Goal: Information Seeking & Learning: Check status

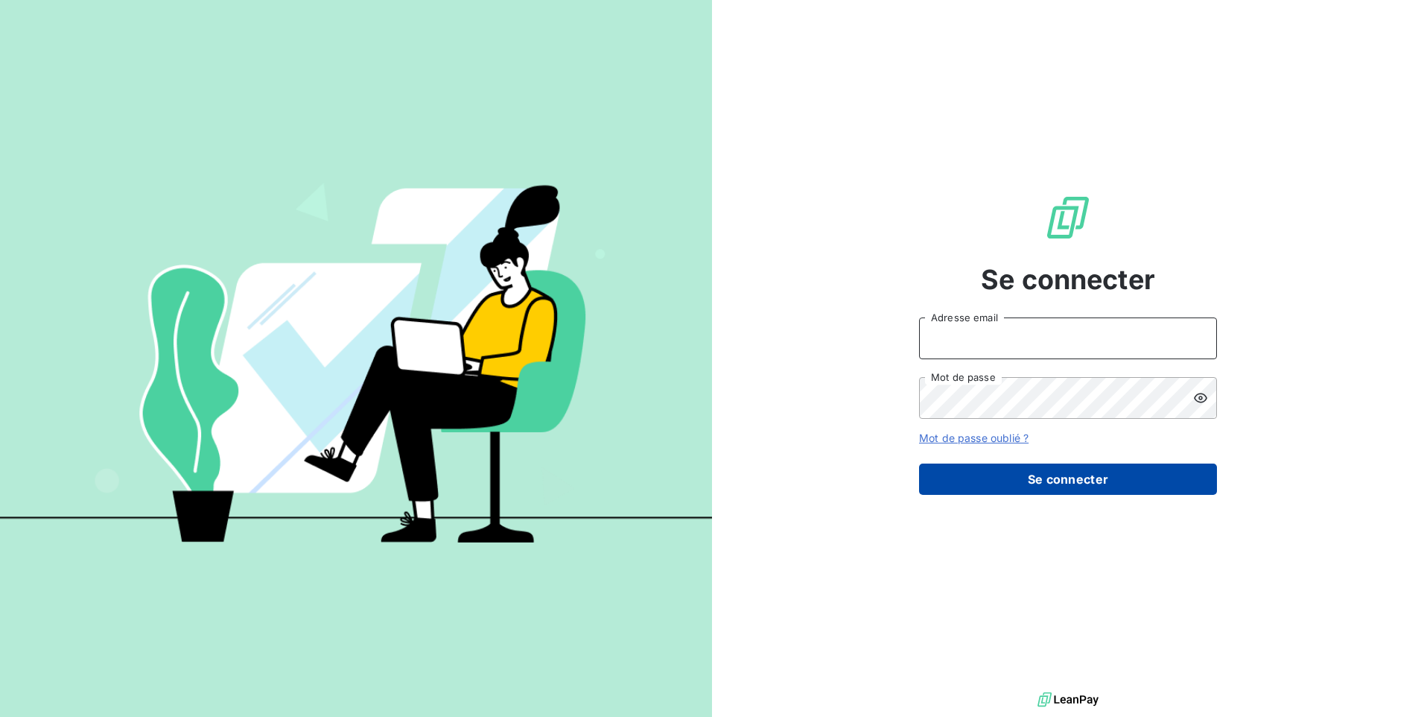
type input "[EMAIL_ADDRESS][DOMAIN_NAME]"
click at [982, 474] on button "Se connecter" at bounding box center [1068, 478] width 298 height 31
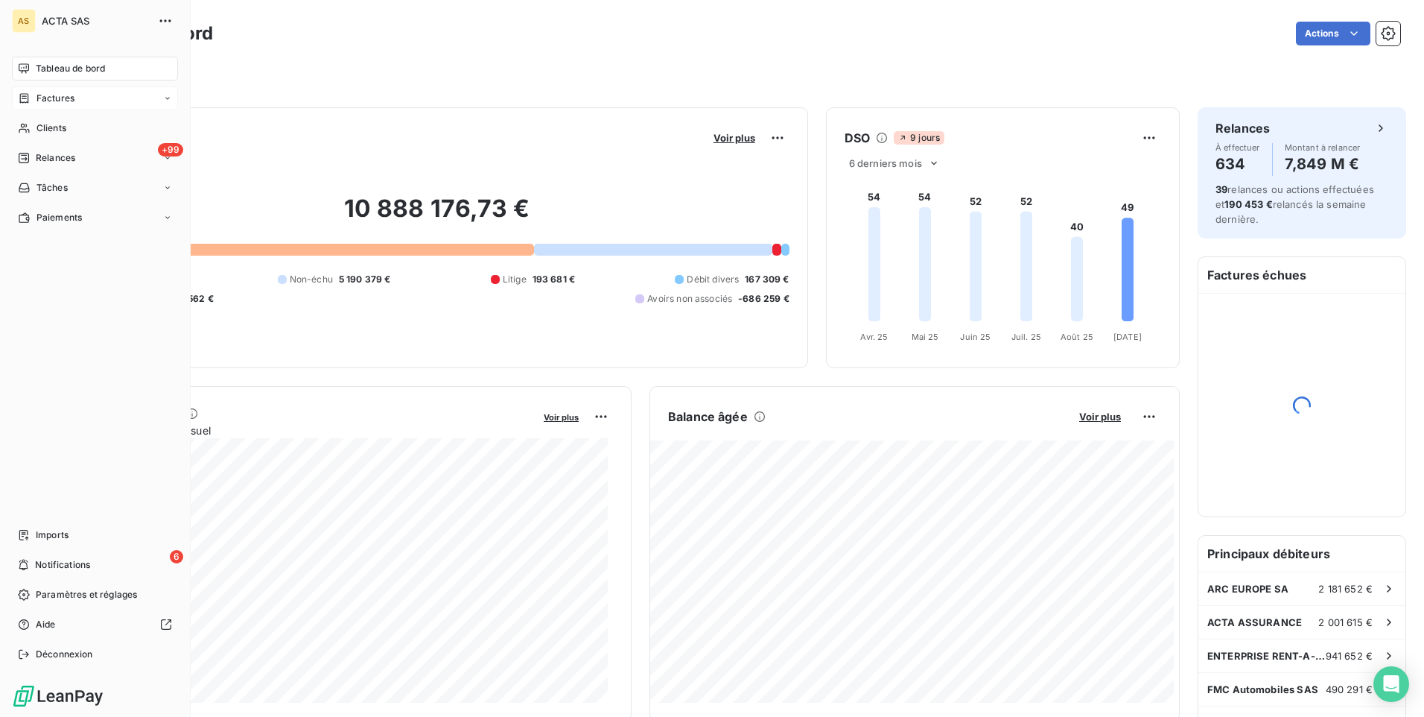
click at [29, 103] on icon at bounding box center [24, 98] width 13 height 12
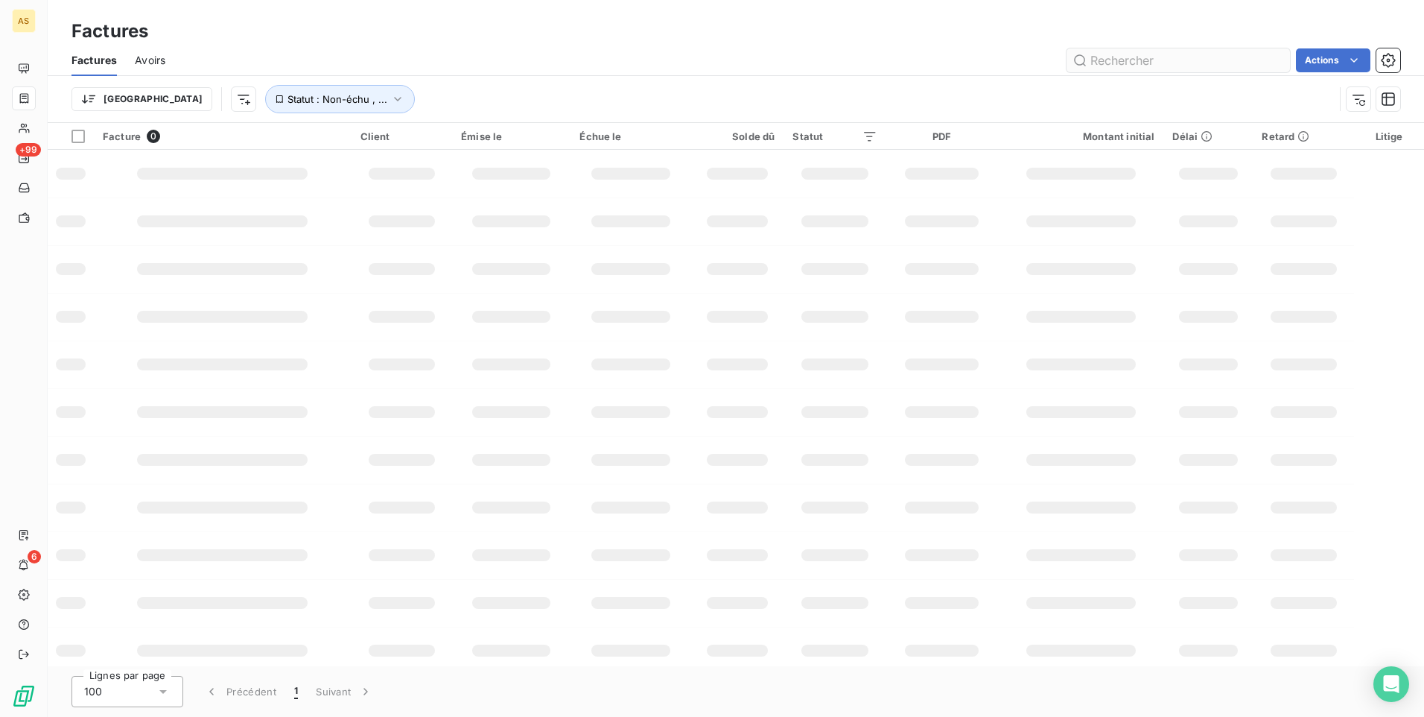
click at [1134, 60] on input "text" at bounding box center [1178, 60] width 223 height 24
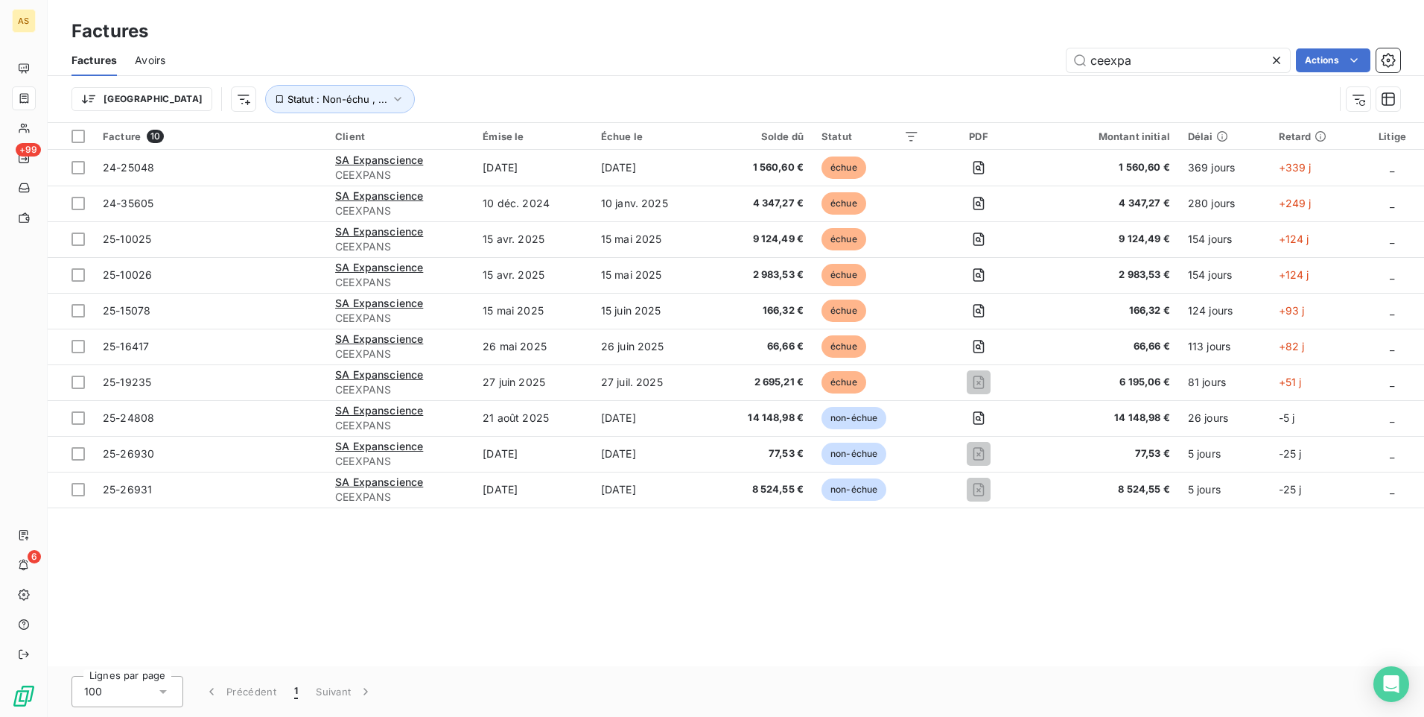
type input "ceexpa"
click at [932, 616] on div "Facture 10 Client Émise le Échue le Solde dû Statut PDF Montant initial Délai R…" at bounding box center [736, 394] width 1377 height 543
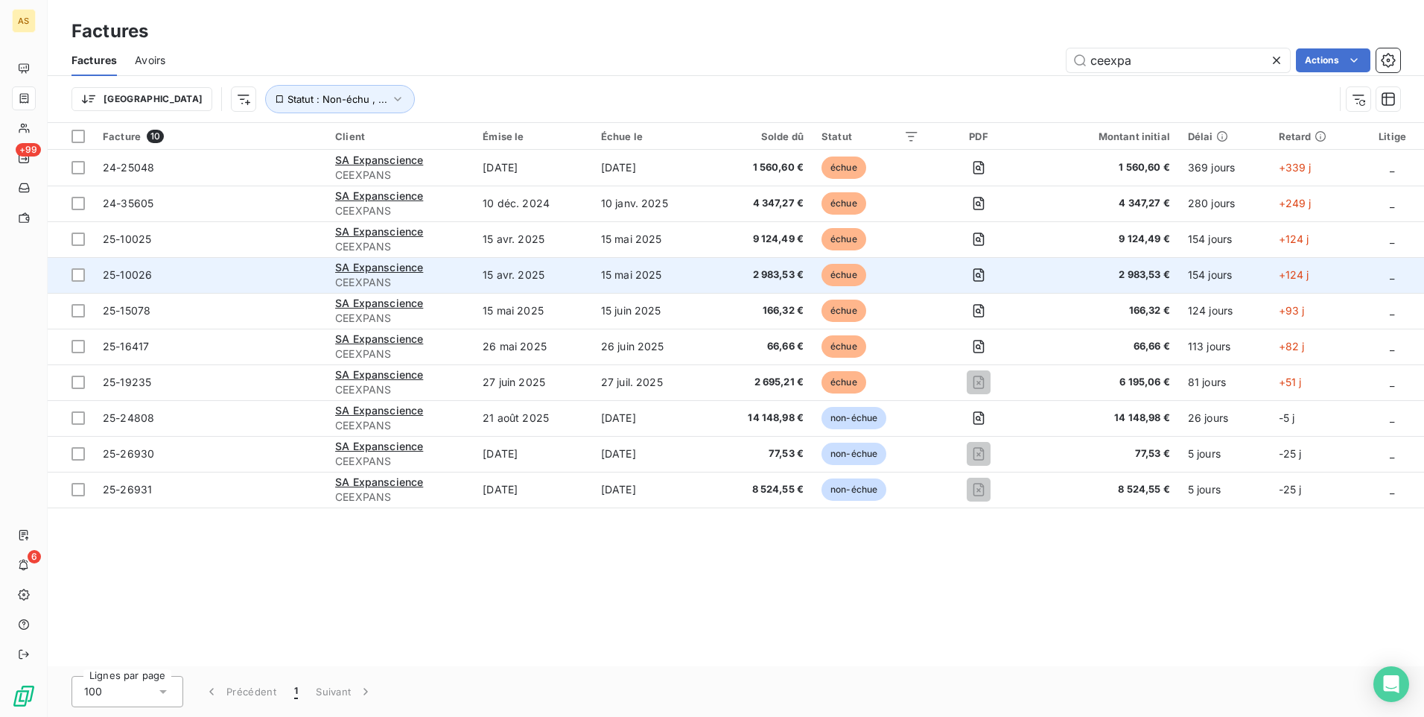
click at [1358, 295] on td "+93 j" at bounding box center [1315, 311] width 91 height 36
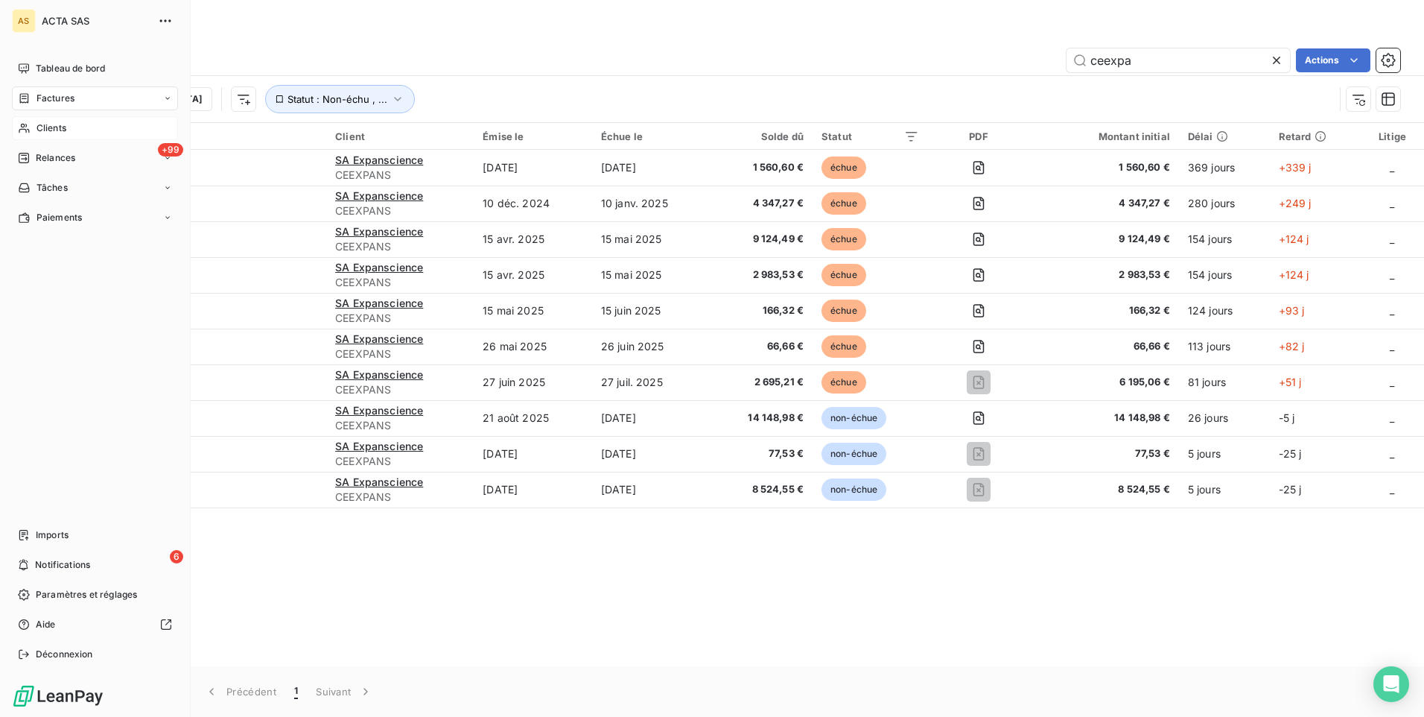
click at [47, 125] on span "Clients" at bounding box center [51, 127] width 30 height 13
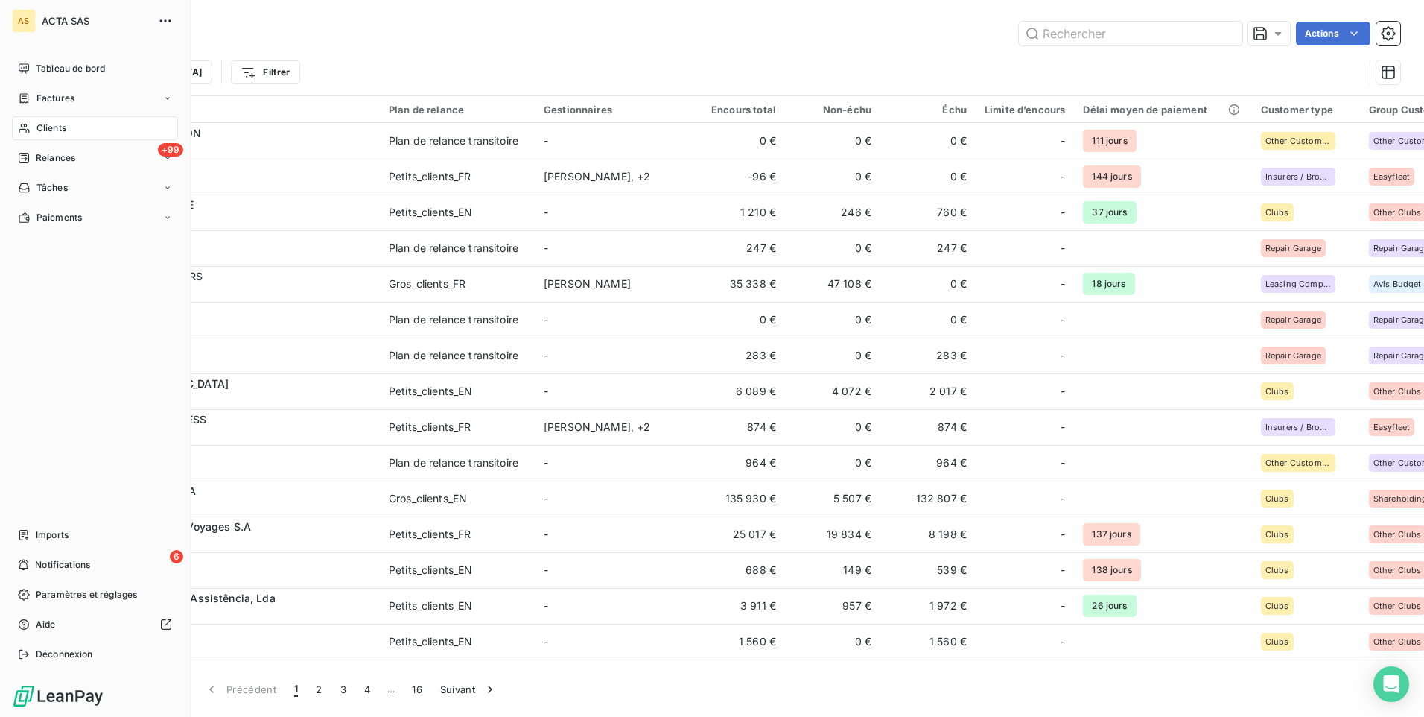
click at [49, 133] on span "Clients" at bounding box center [51, 127] width 30 height 13
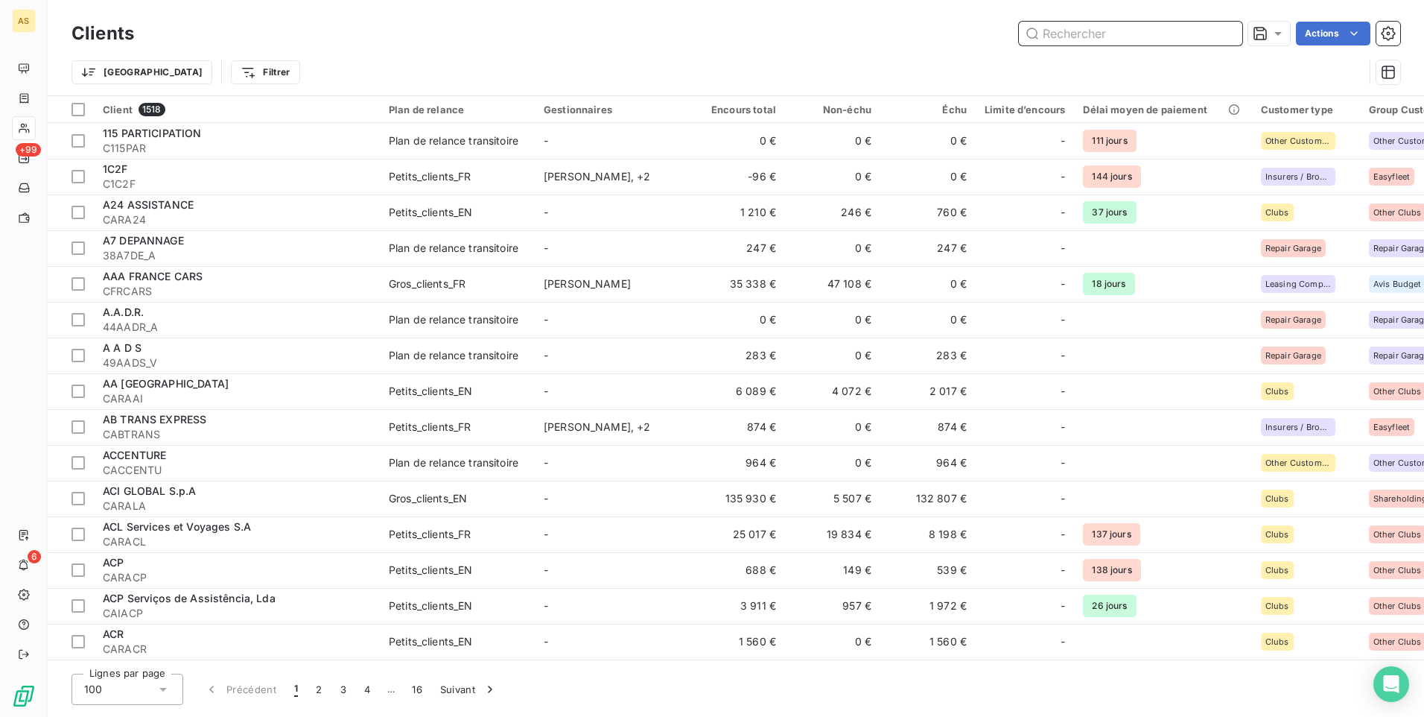
click at [1088, 35] on input "text" at bounding box center [1130, 34] width 223 height 24
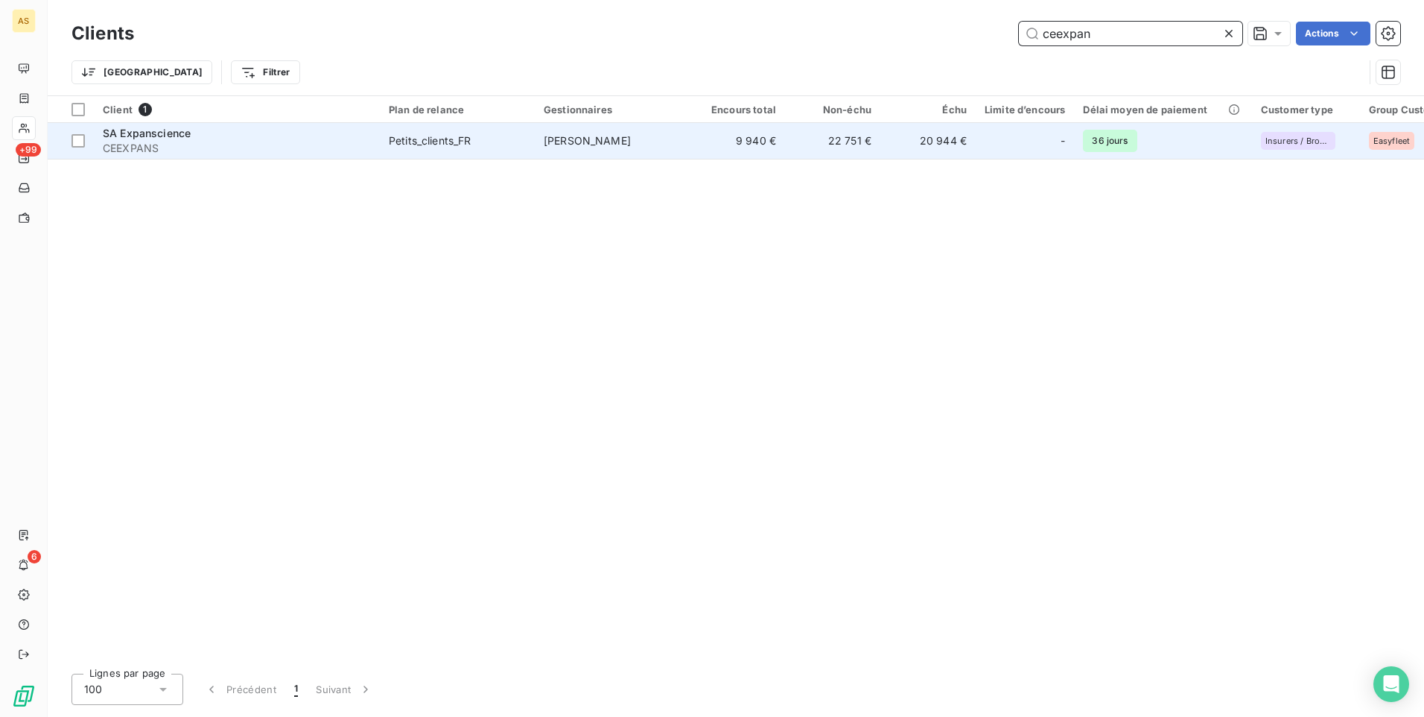
type input "ceexpan"
click at [900, 143] on td "20 944 €" at bounding box center [927, 141] width 95 height 36
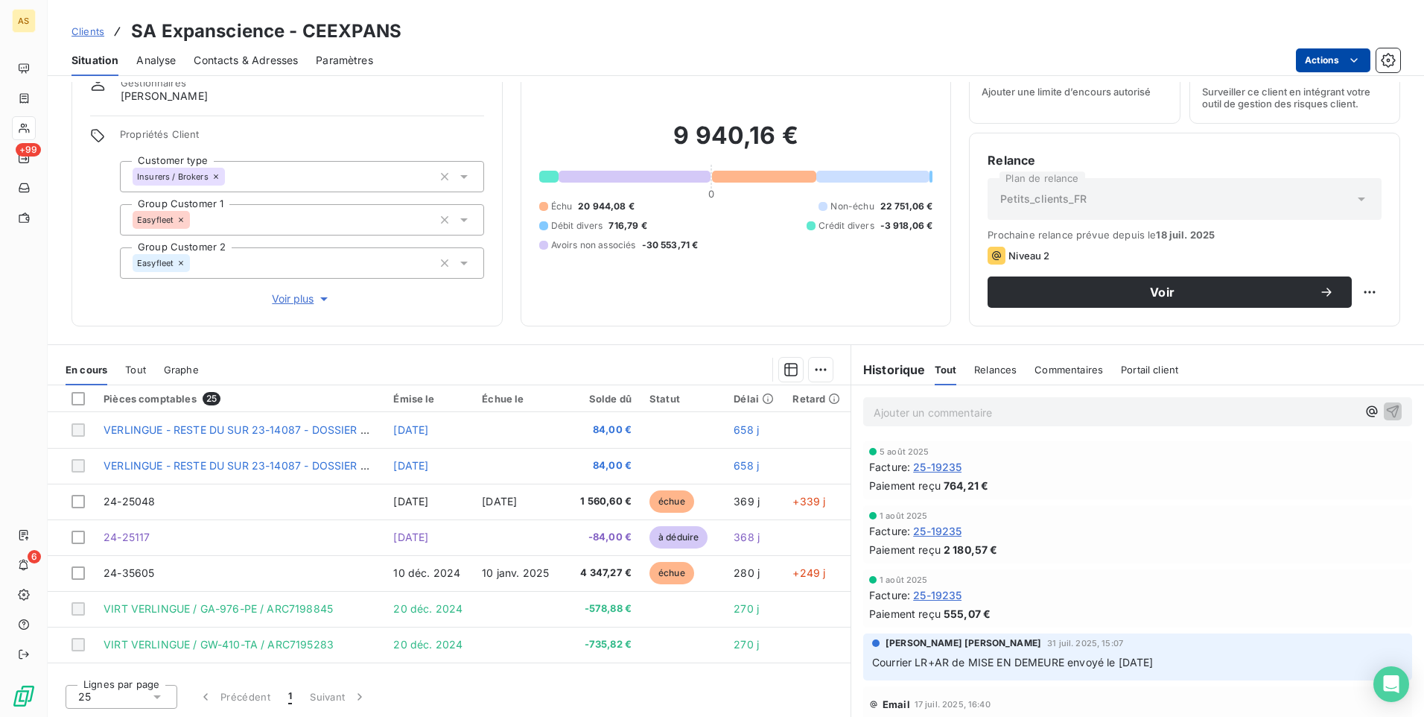
click at [1345, 59] on html "AS +99 6 Clients SA Expanscience - CEEXPANS Situation Analyse Contacts & Adress…" at bounding box center [712, 358] width 1424 height 717
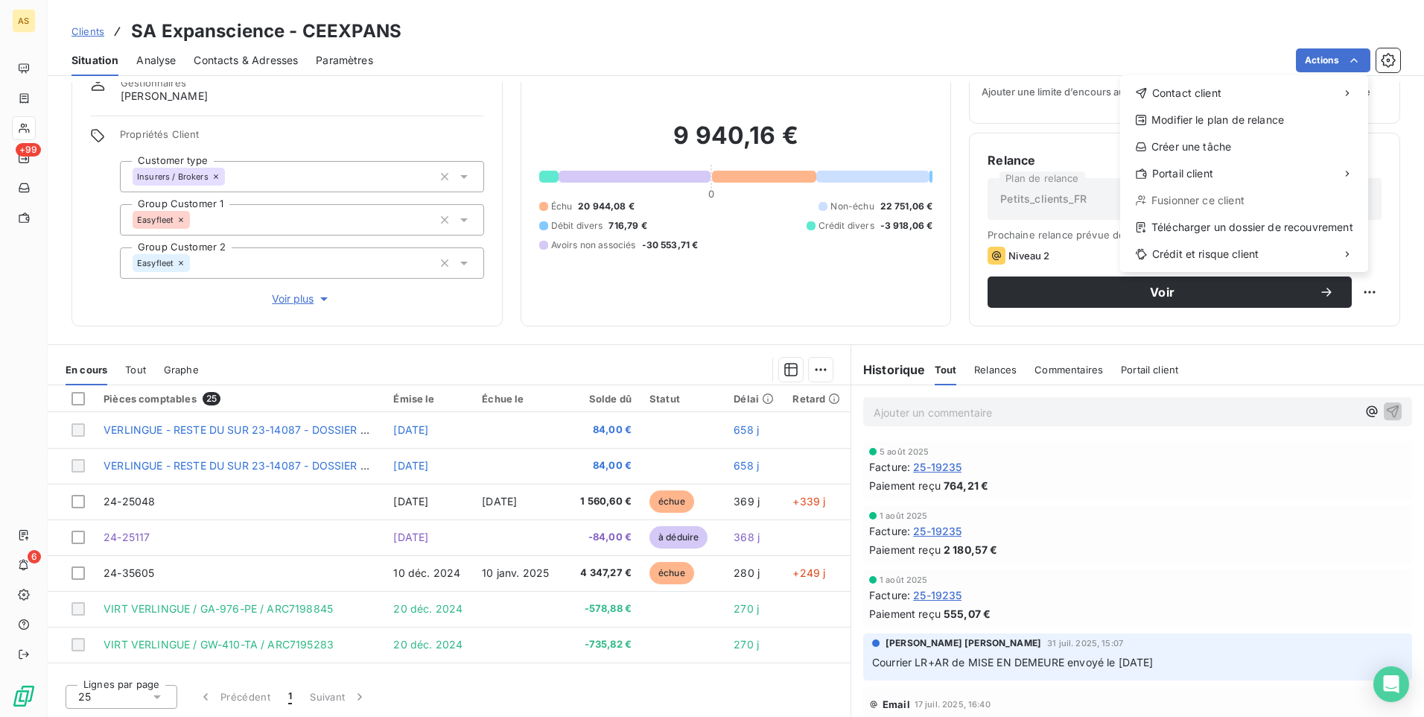
click at [964, 12] on html "AS +99 6 Clients SA Expanscience - CEEXPANS Situation Analyse Contacts & Adress…" at bounding box center [712, 358] width 1424 height 717
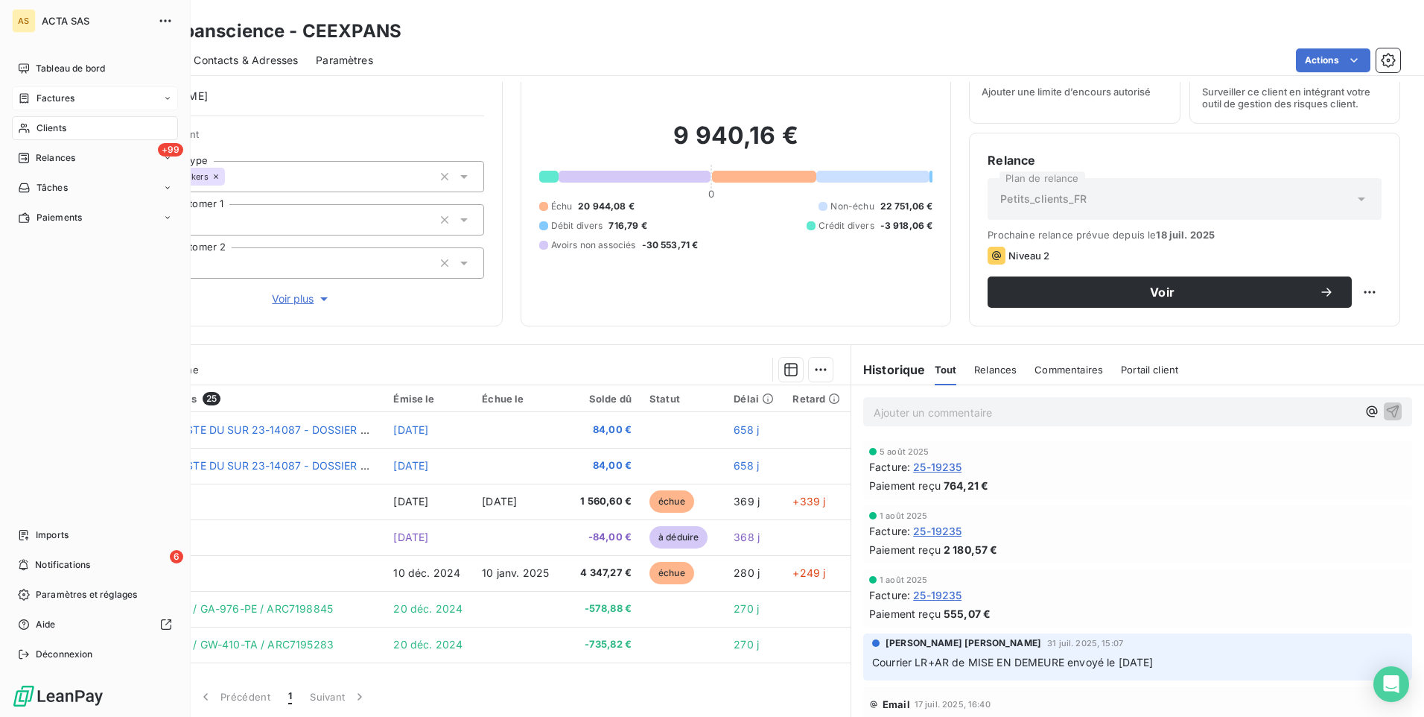
click at [35, 102] on div "Factures" at bounding box center [46, 98] width 57 height 13
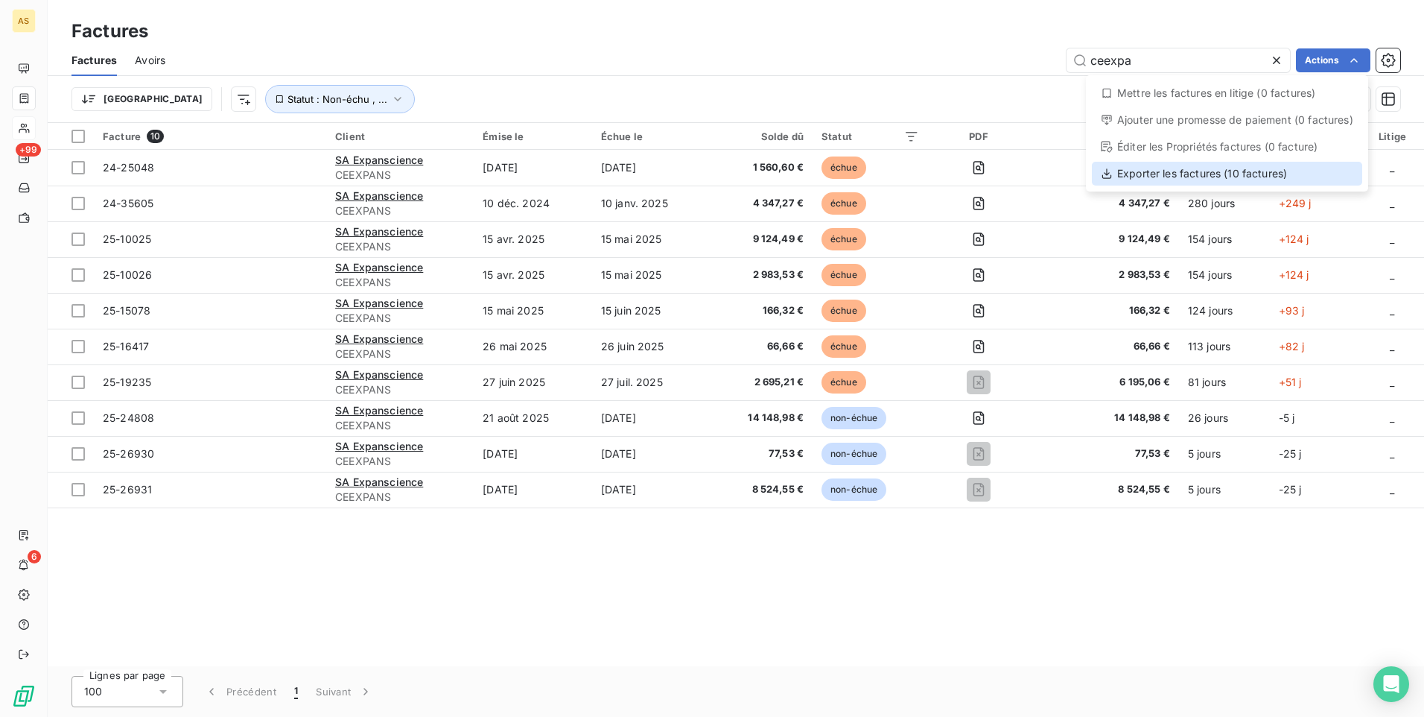
click at [1195, 174] on div "Exporter les factures (10 factures)" at bounding box center [1227, 174] width 270 height 24
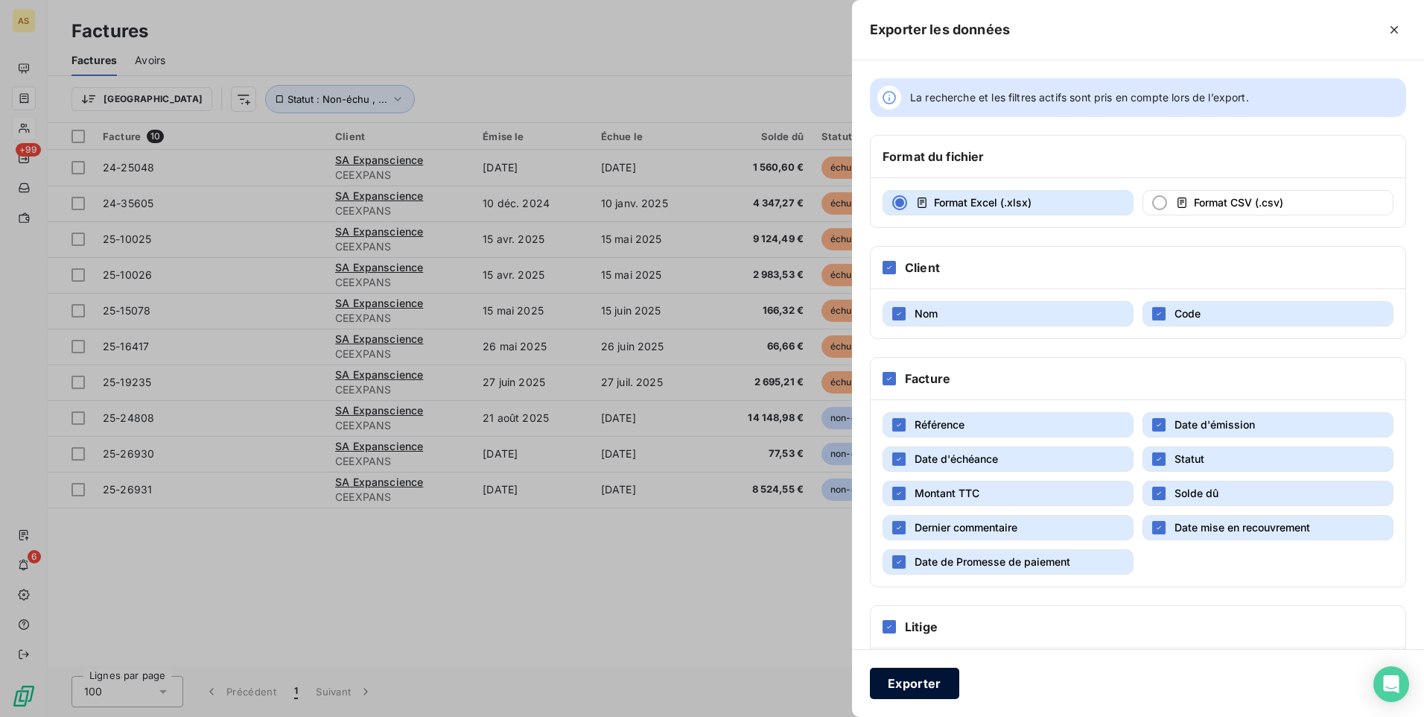
click at [897, 685] on button "Exporter" at bounding box center [914, 682] width 89 height 31
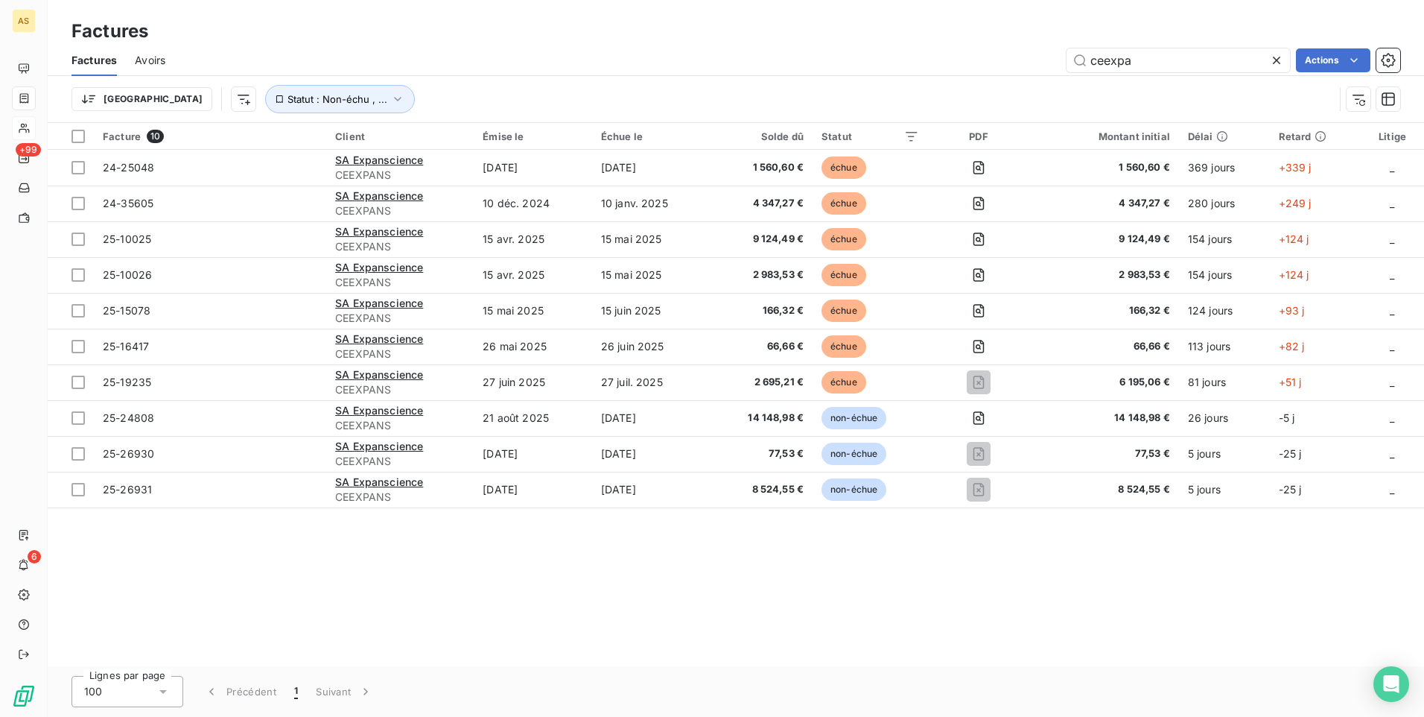
click at [615, 671] on div "Lignes par page 100 Précédent 1 Suivant" at bounding box center [736, 691] width 1377 height 51
click at [146, 56] on span "Avoirs" at bounding box center [150, 60] width 31 height 15
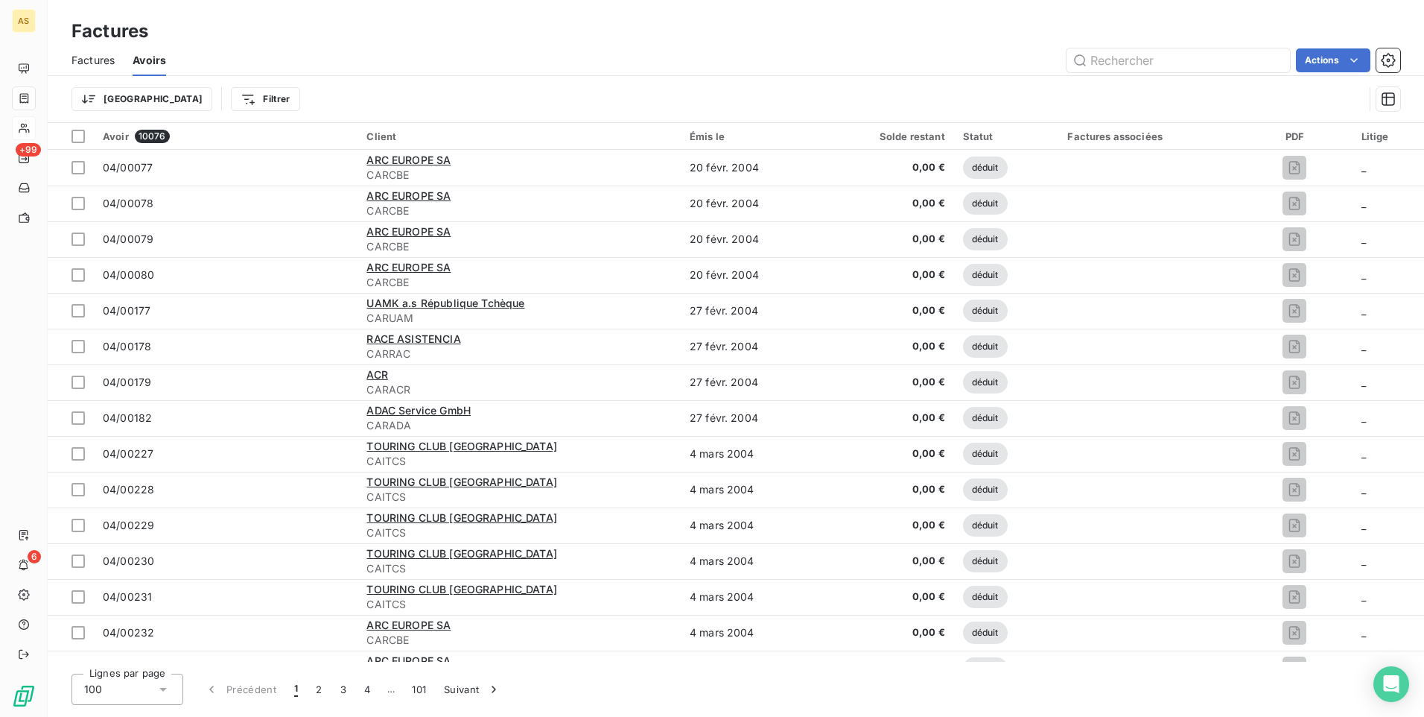
drag, startPoint x: 521, startPoint y: 38, endPoint x: 535, endPoint y: 42, distance: 14.6
click at [521, 38] on div "Factures" at bounding box center [736, 31] width 1377 height 27
click at [1108, 64] on input "text" at bounding box center [1178, 60] width 223 height 24
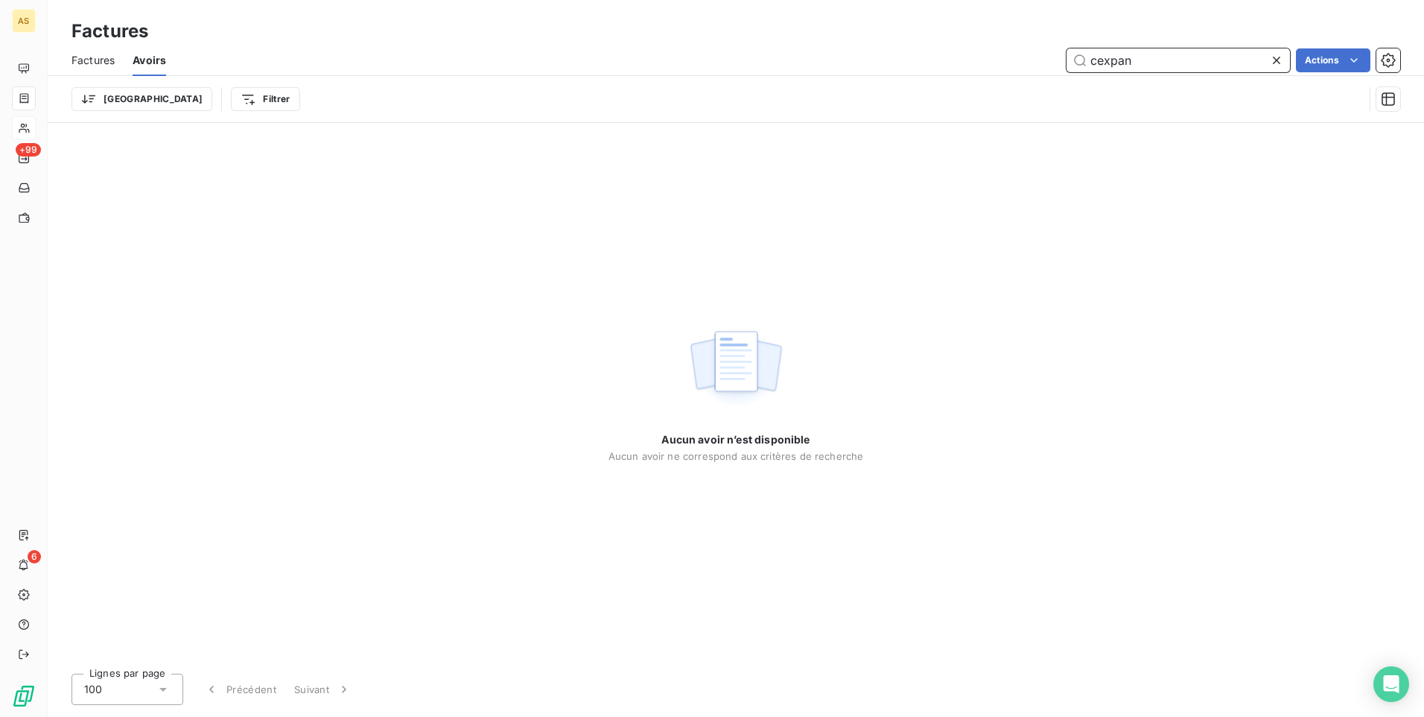
click at [88, 54] on span "Factures" at bounding box center [93, 60] width 43 height 15
type input "cexpan"
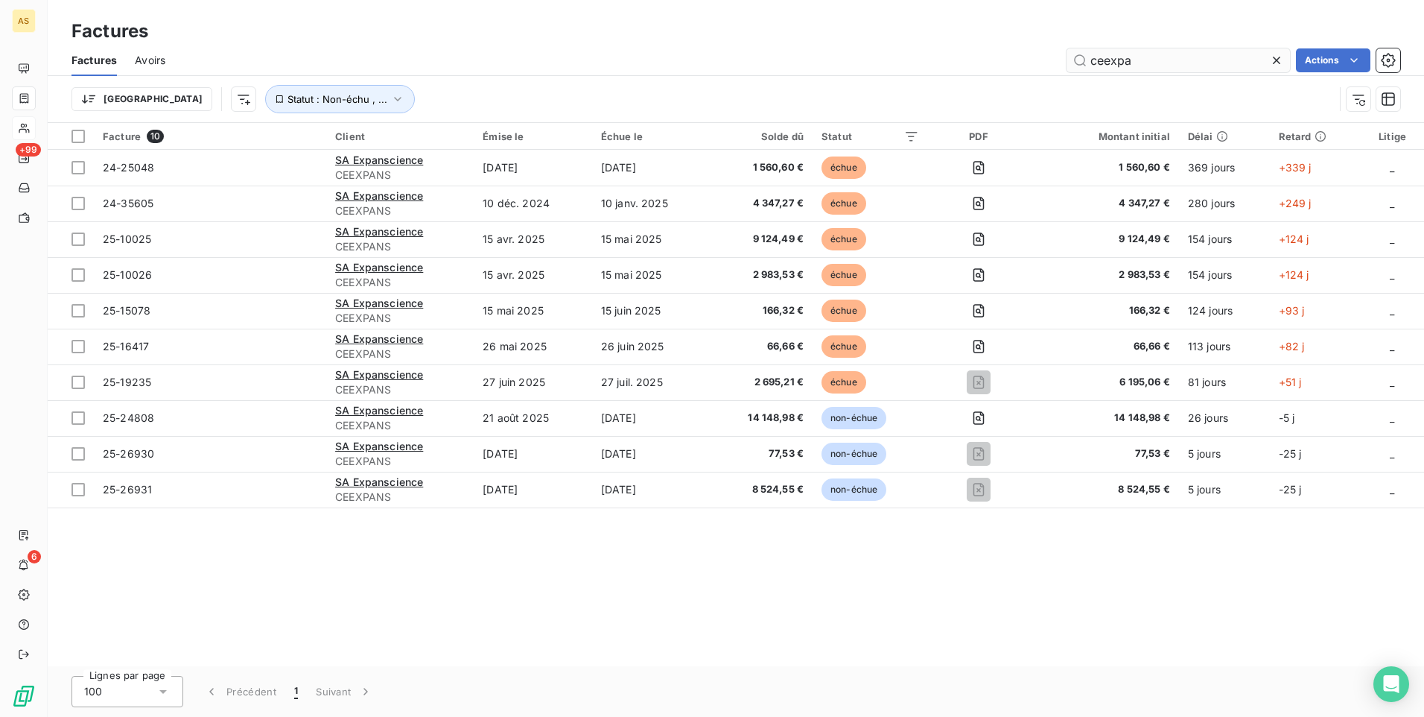
click at [1157, 59] on input "ceexpa" at bounding box center [1178, 60] width 223 height 24
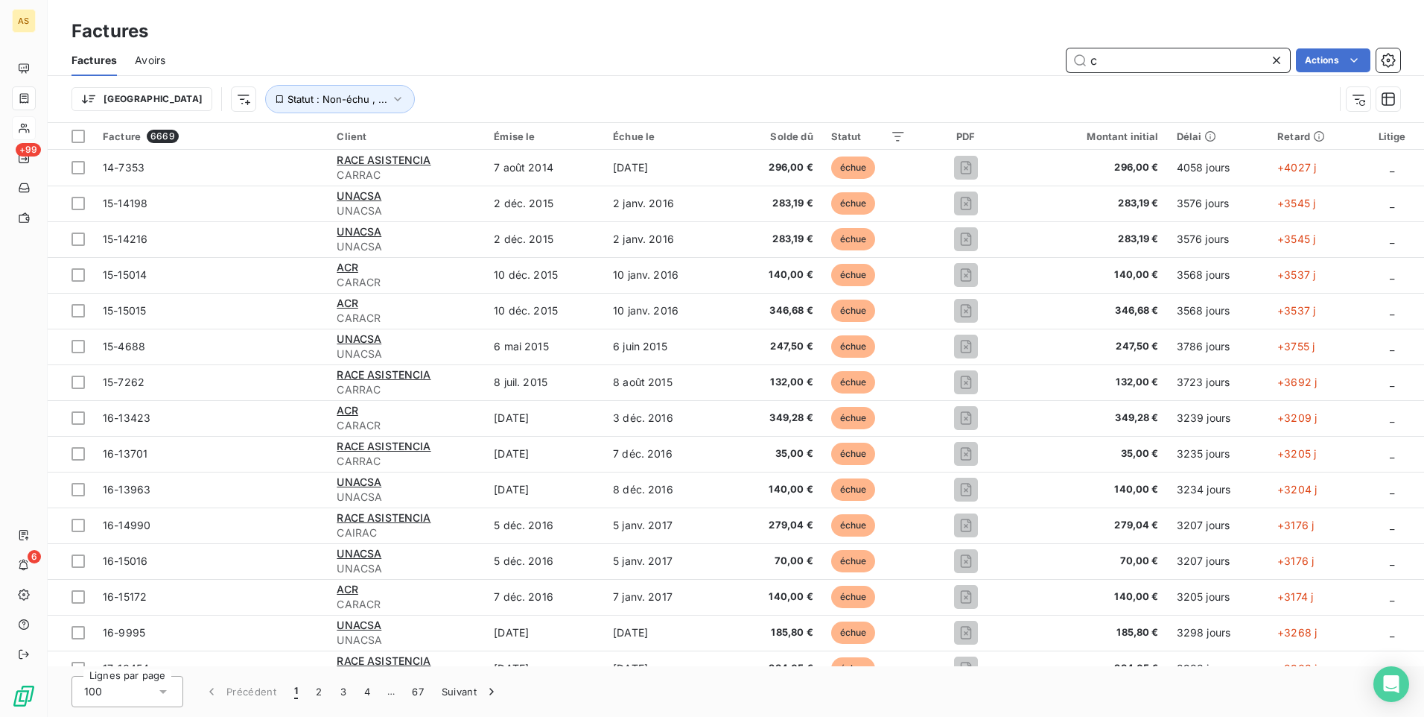
click at [1126, 57] on input "c" at bounding box center [1178, 60] width 223 height 24
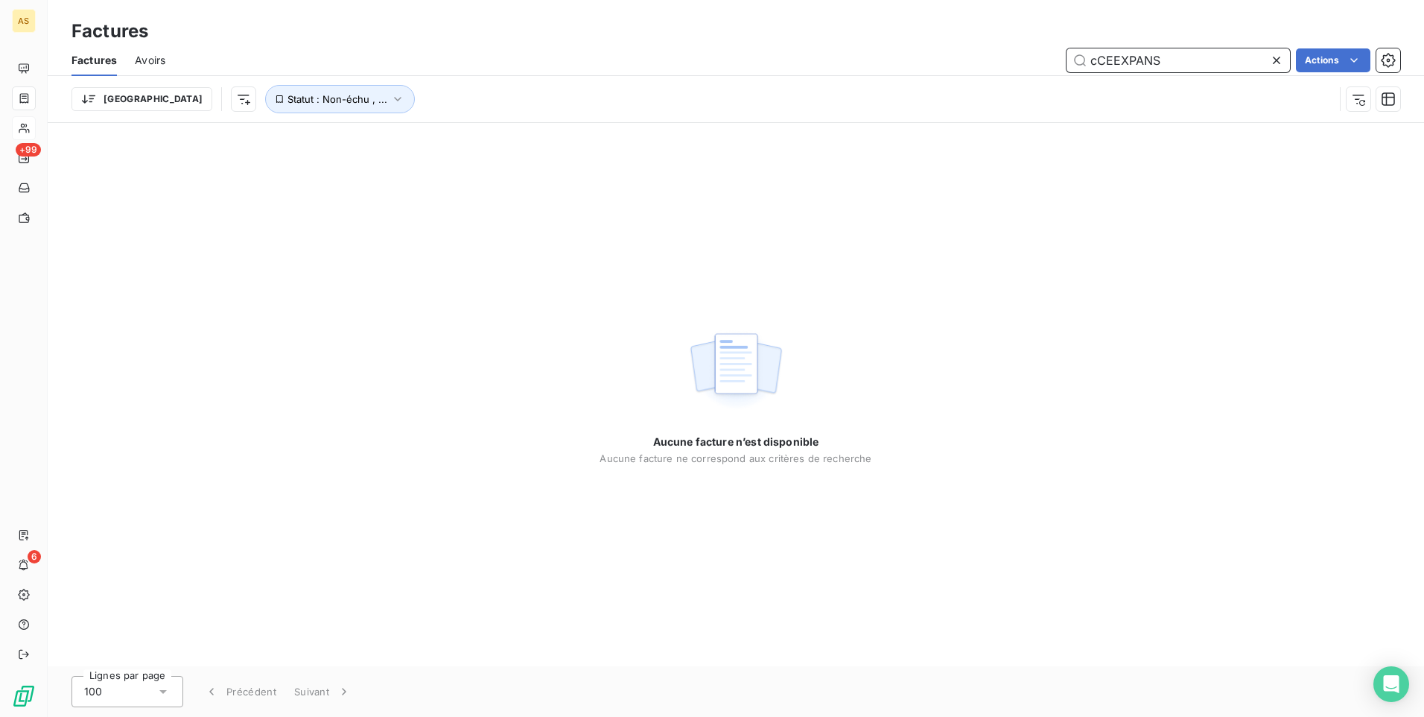
click at [1096, 57] on input "cCEEXPANS" at bounding box center [1178, 60] width 223 height 24
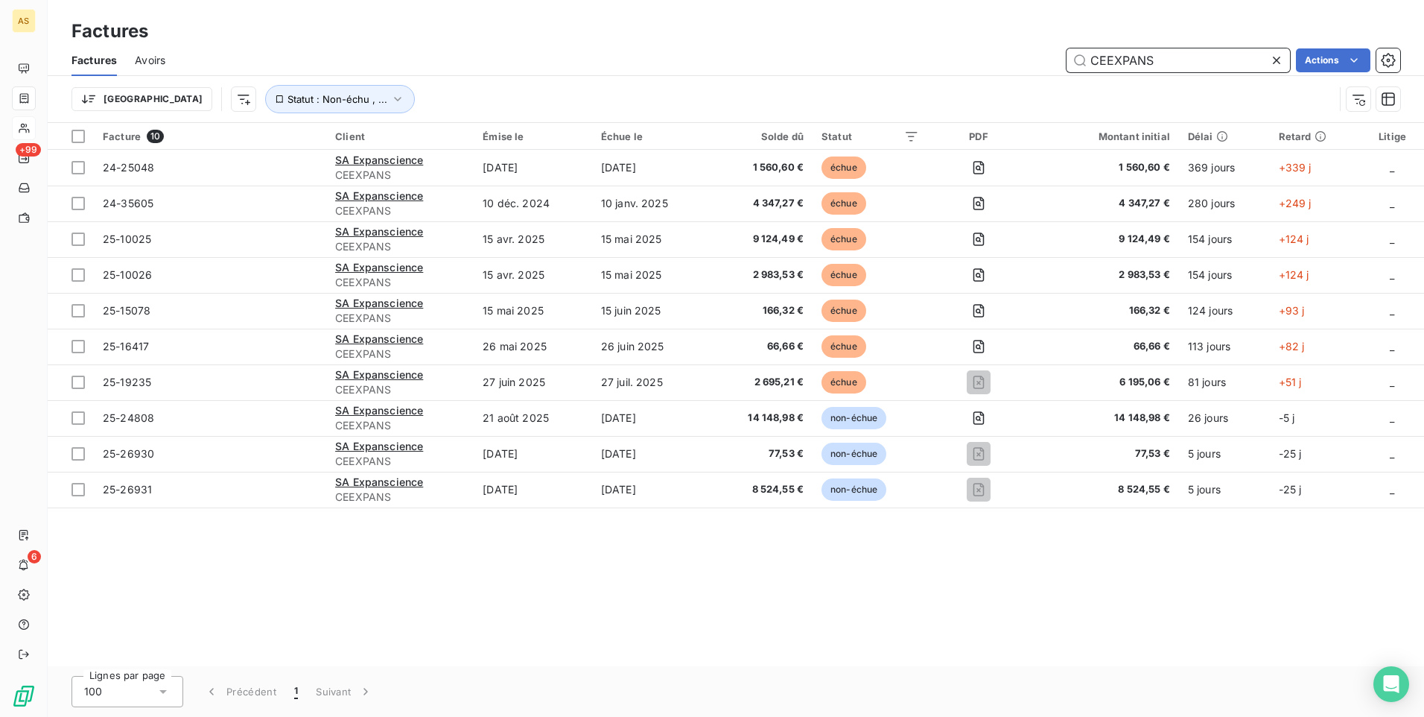
type input "CEEXPANS"
click at [620, 571] on div "Facture 10 Client Émise le Échue le Solde dû Statut PDF Montant initial Délai R…" at bounding box center [736, 394] width 1377 height 543
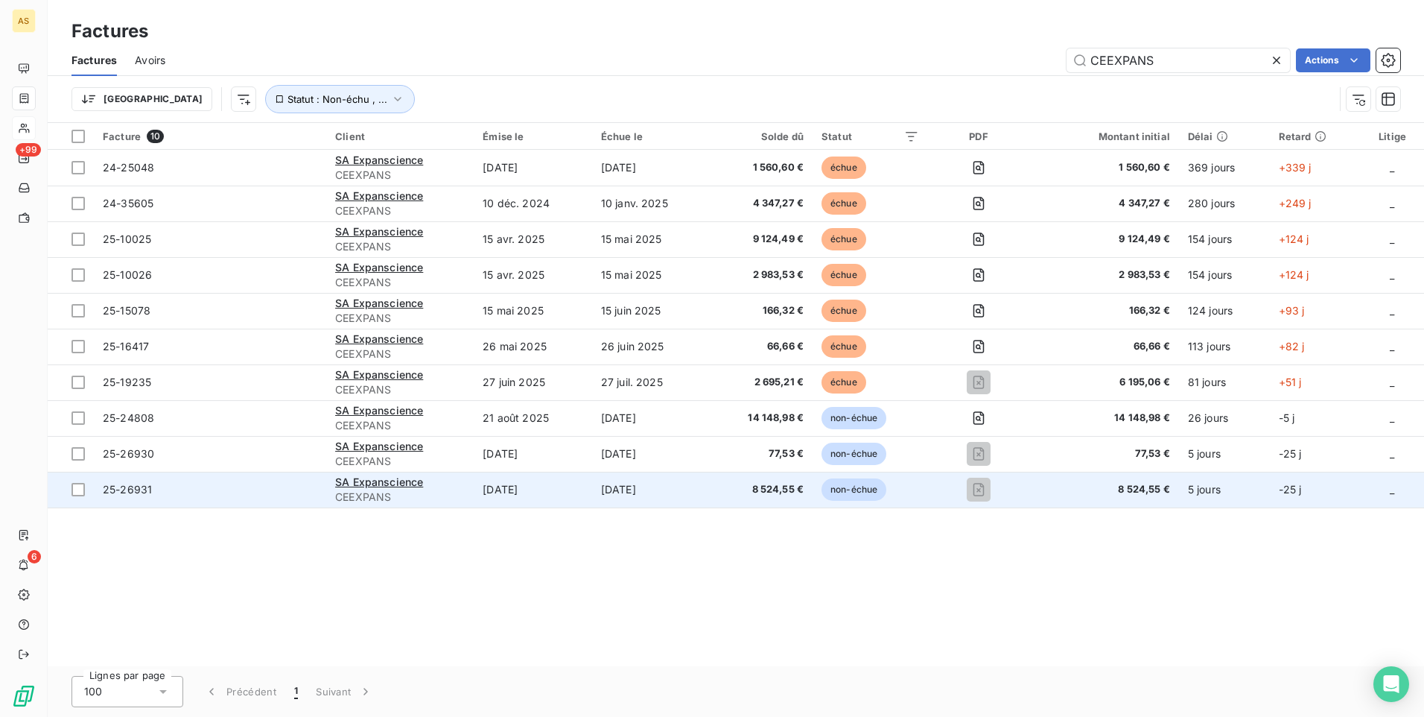
drag, startPoint x: 472, startPoint y: 611, endPoint x: 455, endPoint y: 507, distance: 105.6
click at [472, 611] on div "Facture 10 Client Émise le Échue le Solde dû Statut PDF Montant initial Délai R…" at bounding box center [736, 394] width 1377 height 543
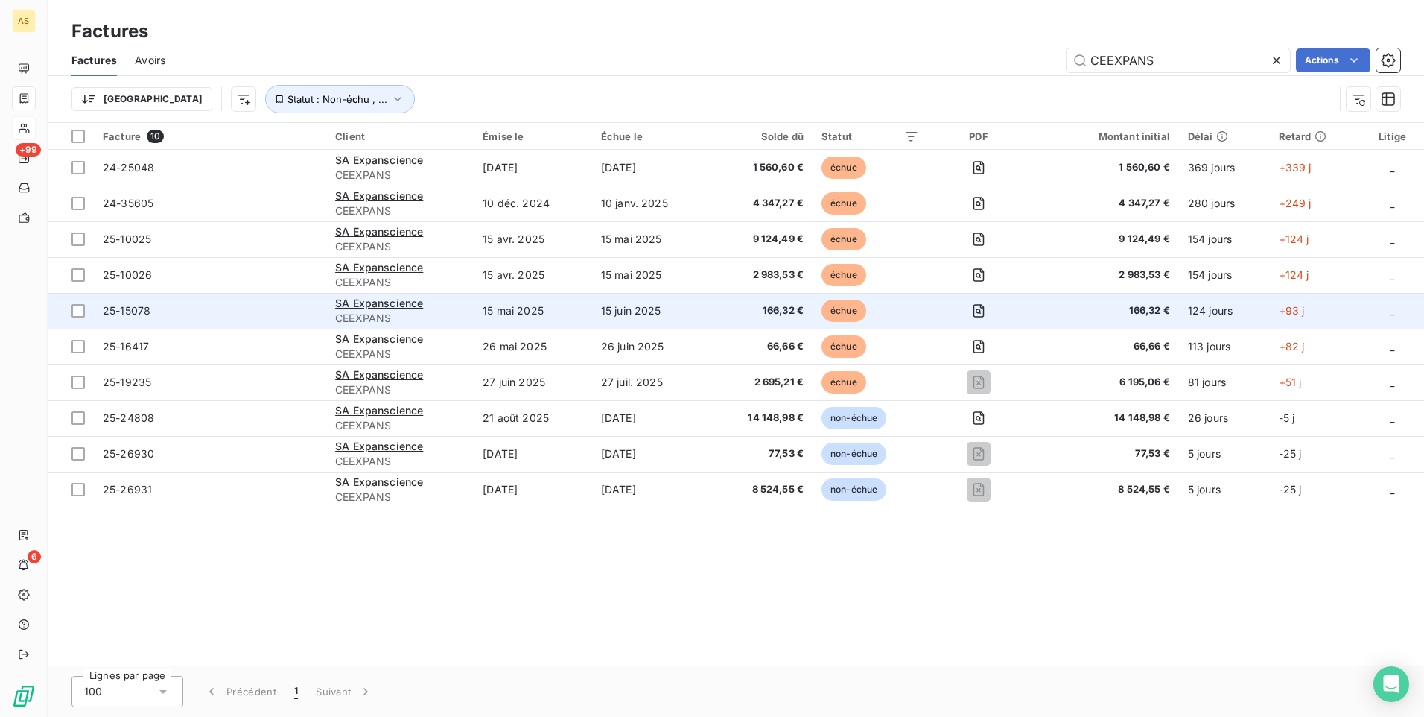
click at [162, 317] on span "25-15078" at bounding box center [210, 310] width 215 height 15
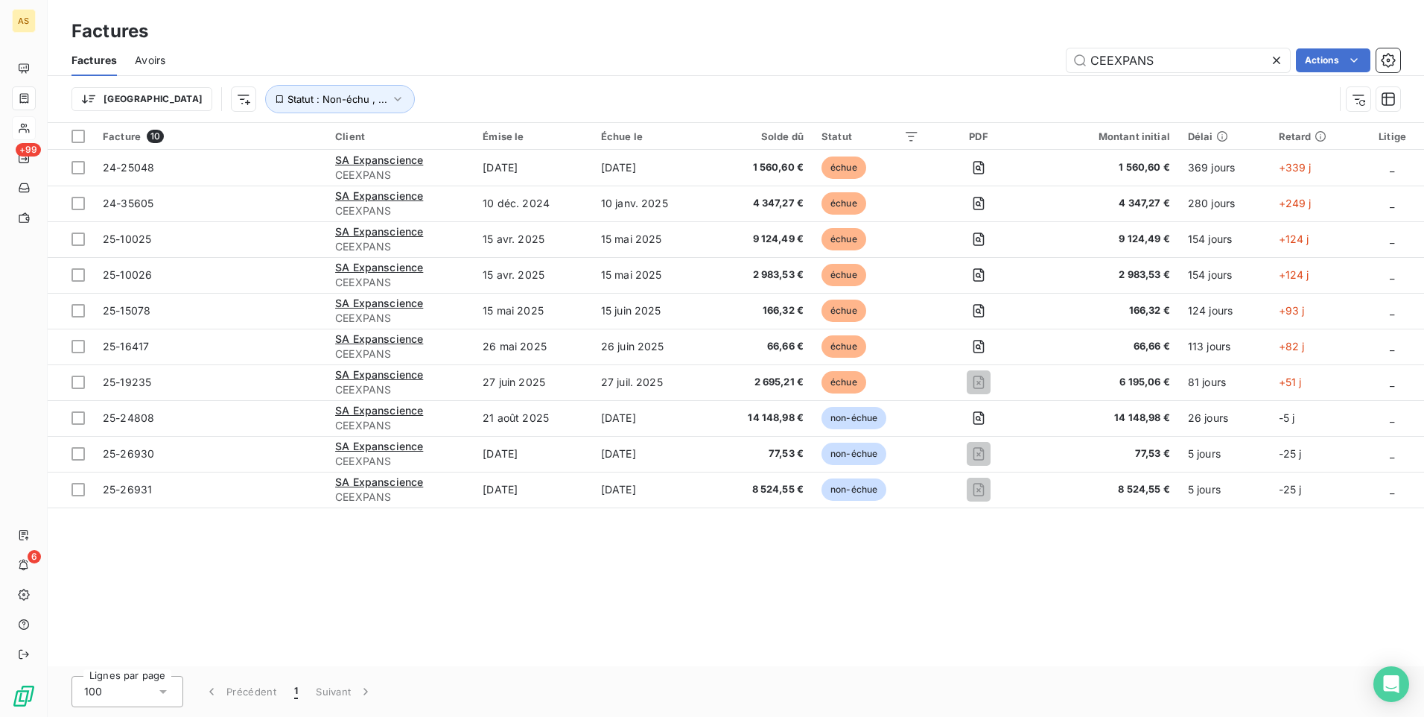
click at [410, 600] on div "Facture 10 Client Émise le Échue le Solde dû Statut PDF Montant initial Délai R…" at bounding box center [736, 394] width 1377 height 543
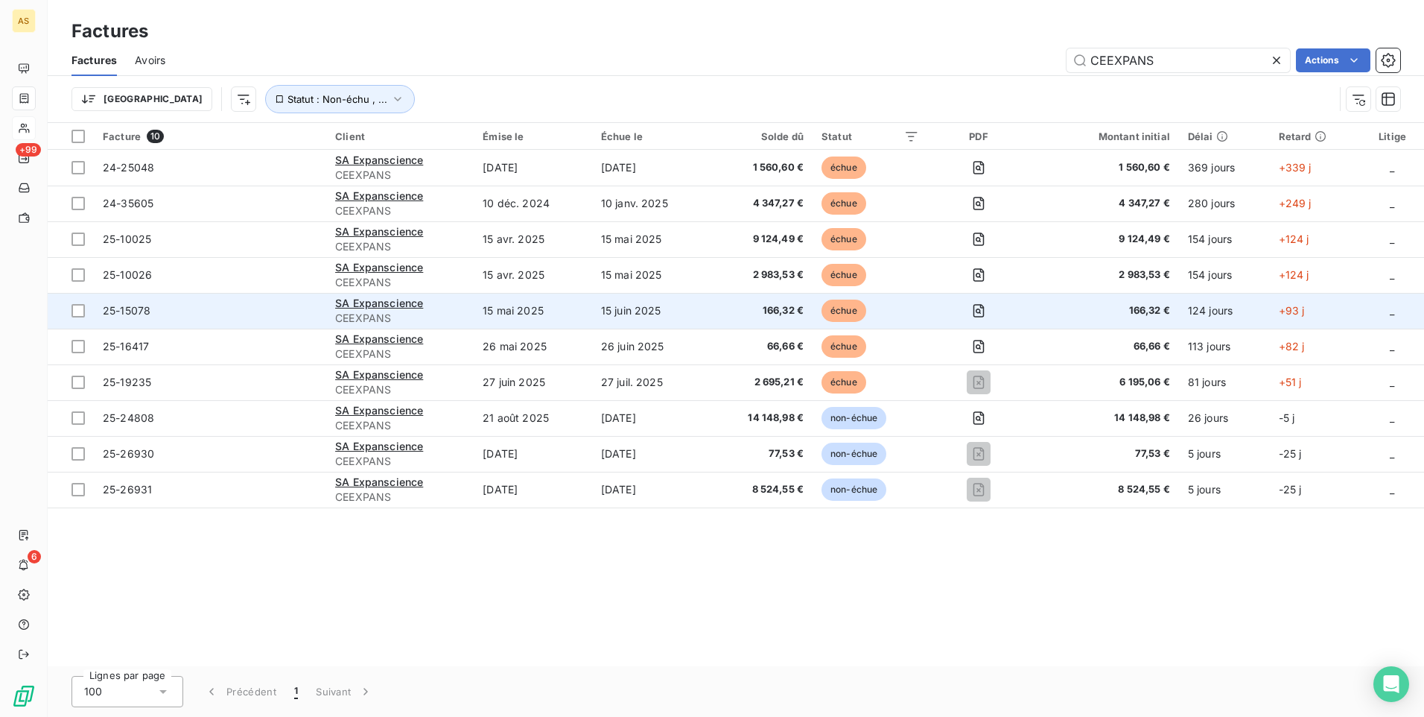
click at [215, 314] on span "25-15078" at bounding box center [210, 310] width 215 height 15
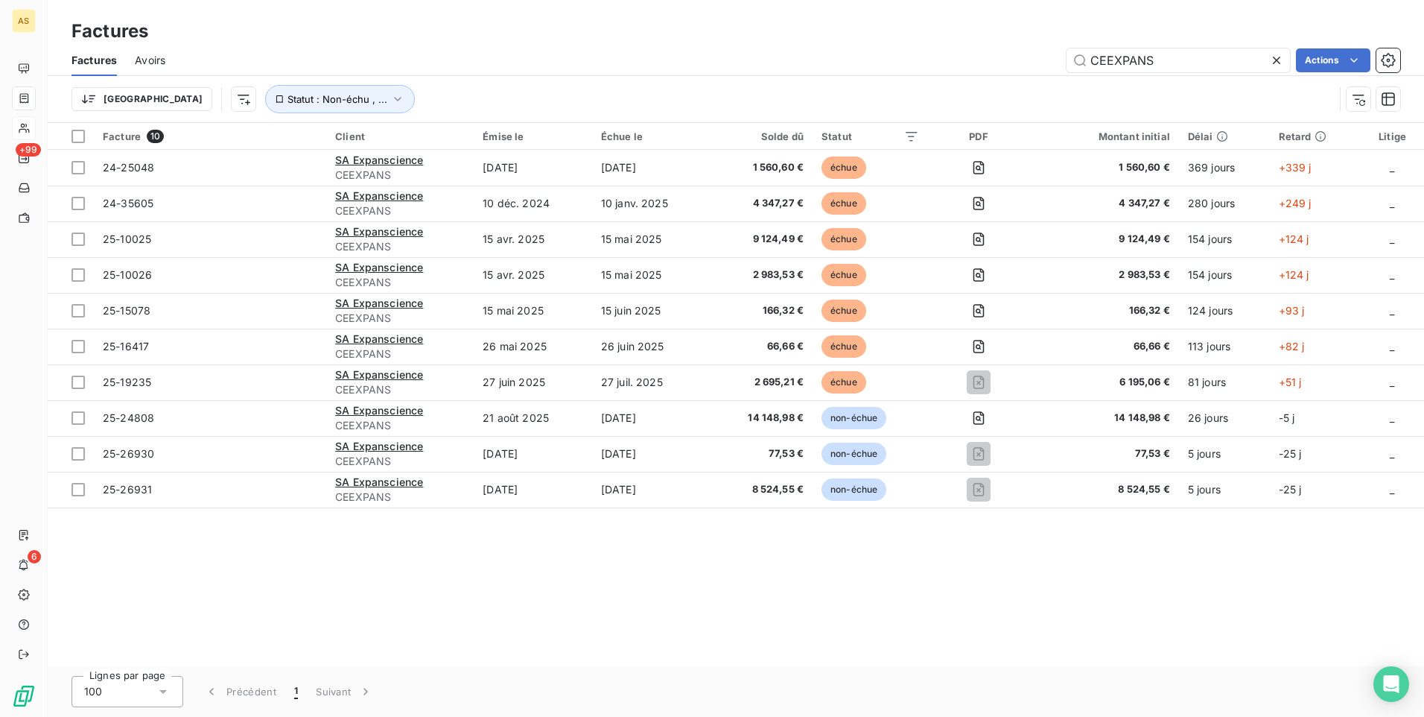
click at [541, 643] on div "Facture 10 Client Émise le Échue le Solde dû Statut PDF Montant initial Délai R…" at bounding box center [736, 394] width 1377 height 543
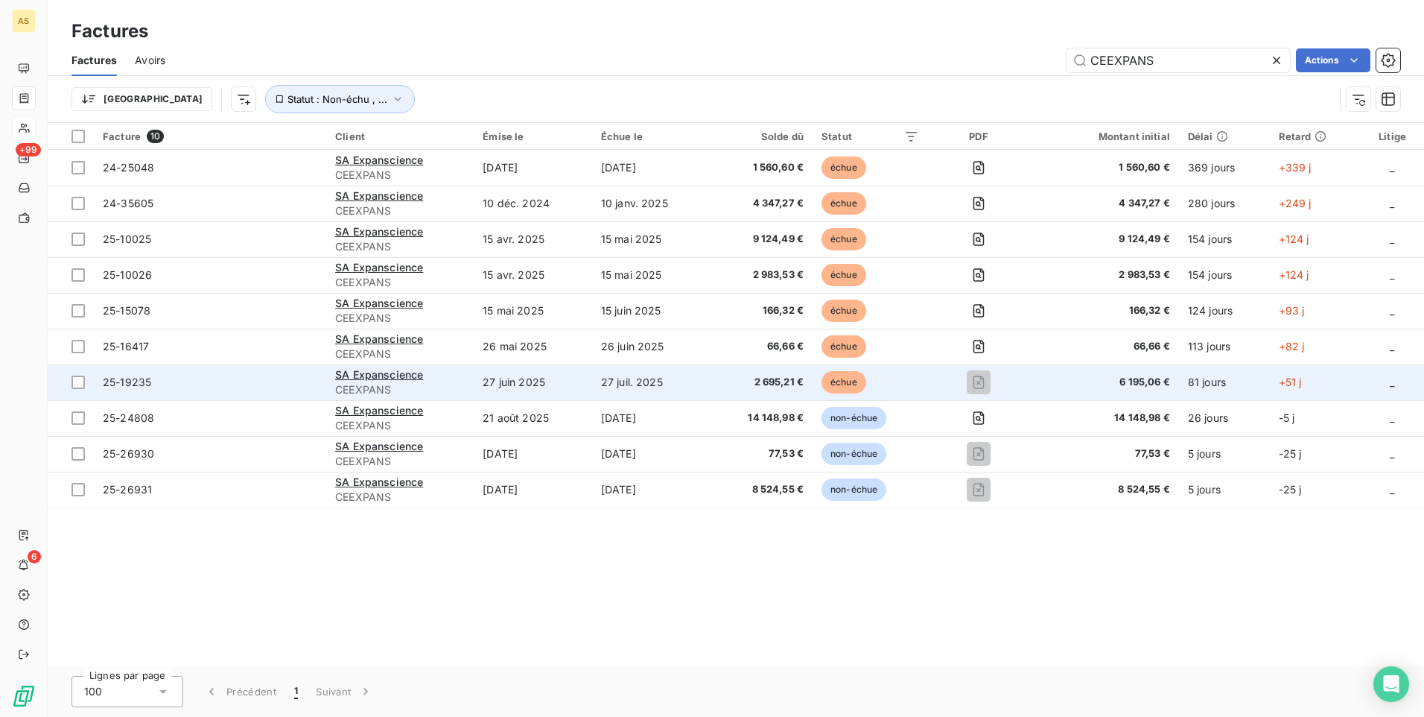
click at [185, 382] on span "25-19235" at bounding box center [210, 382] width 215 height 15
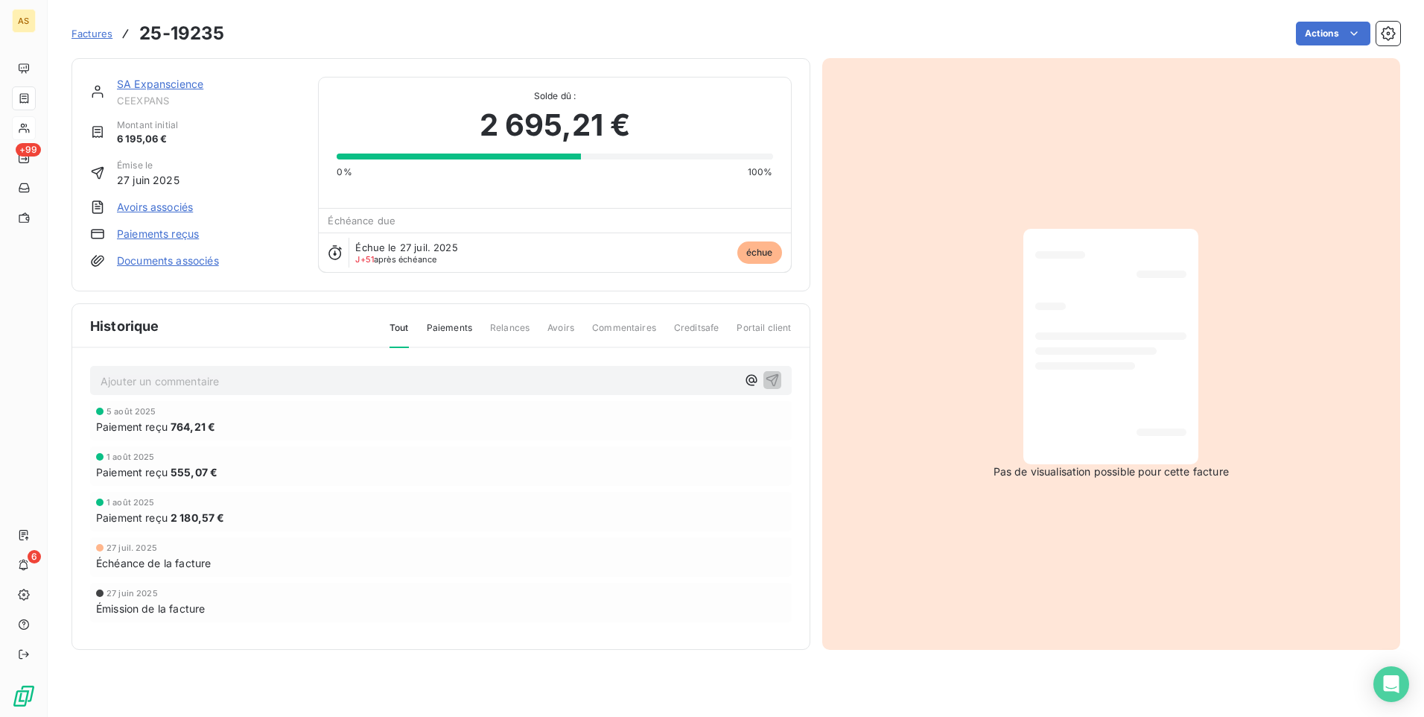
click at [447, 529] on div "1 août 2025 Paiement reçu 2 180,57 €" at bounding box center [441, 511] width 702 height 39
click at [399, 538] on div "27 juil. 2025 Échéance de la facture" at bounding box center [441, 556] width 702 height 39
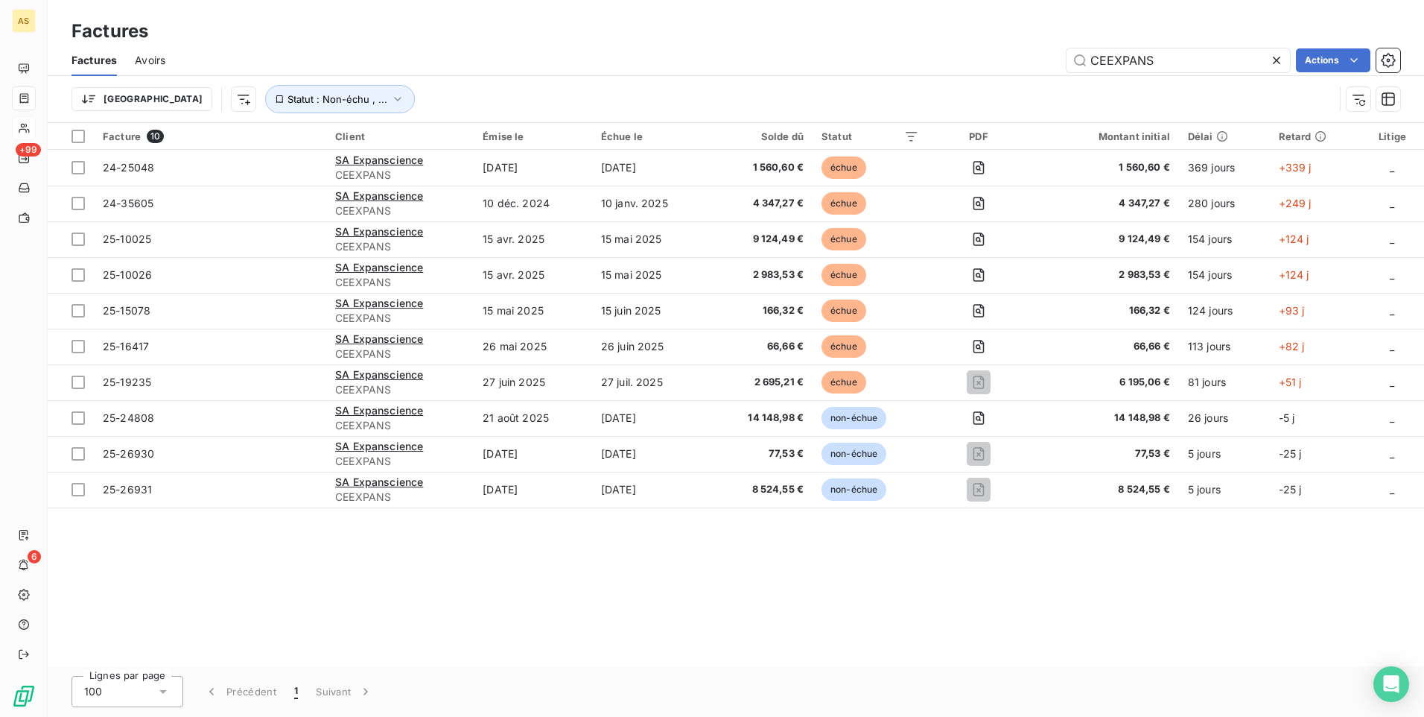
click at [467, 603] on div "Facture 10 Client Émise le Échue le Solde dû Statut PDF Montant initial Délai R…" at bounding box center [736, 394] width 1377 height 543
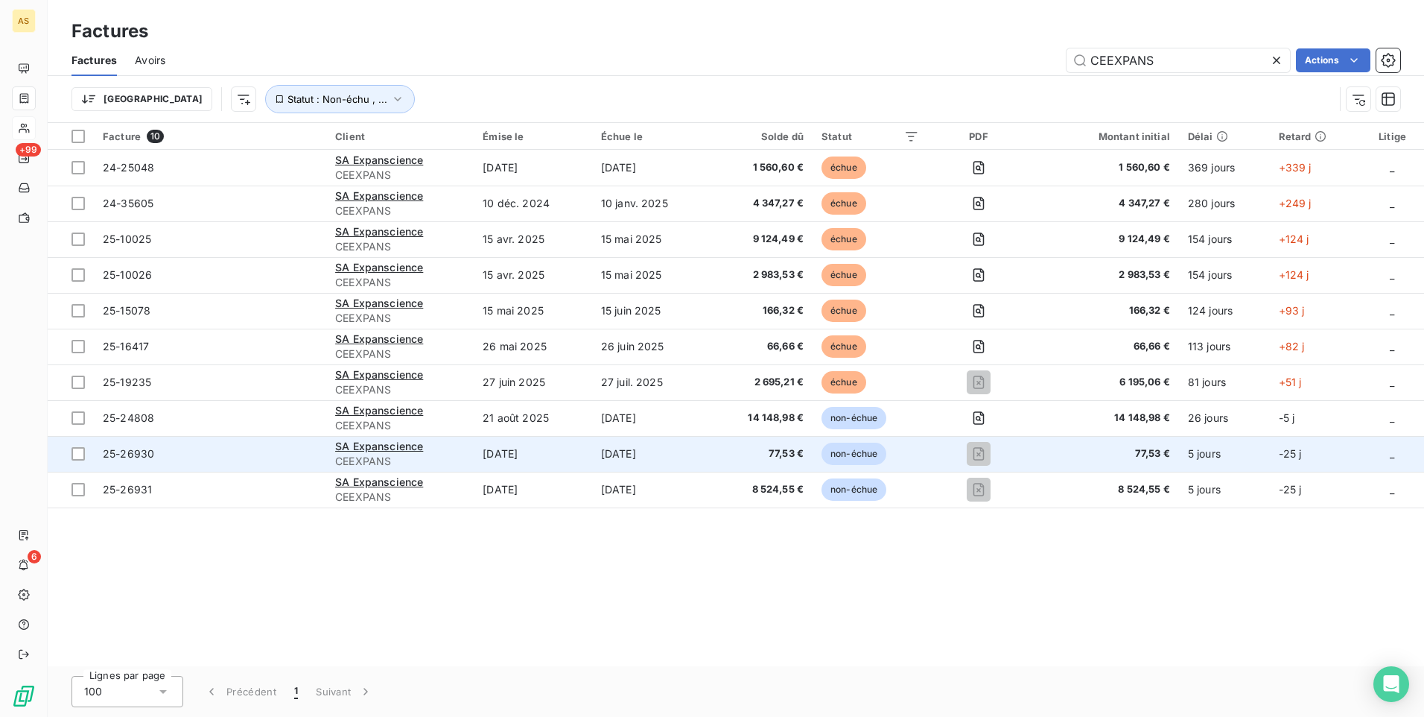
click at [314, 451] on span "25-26930" at bounding box center [210, 453] width 215 height 15
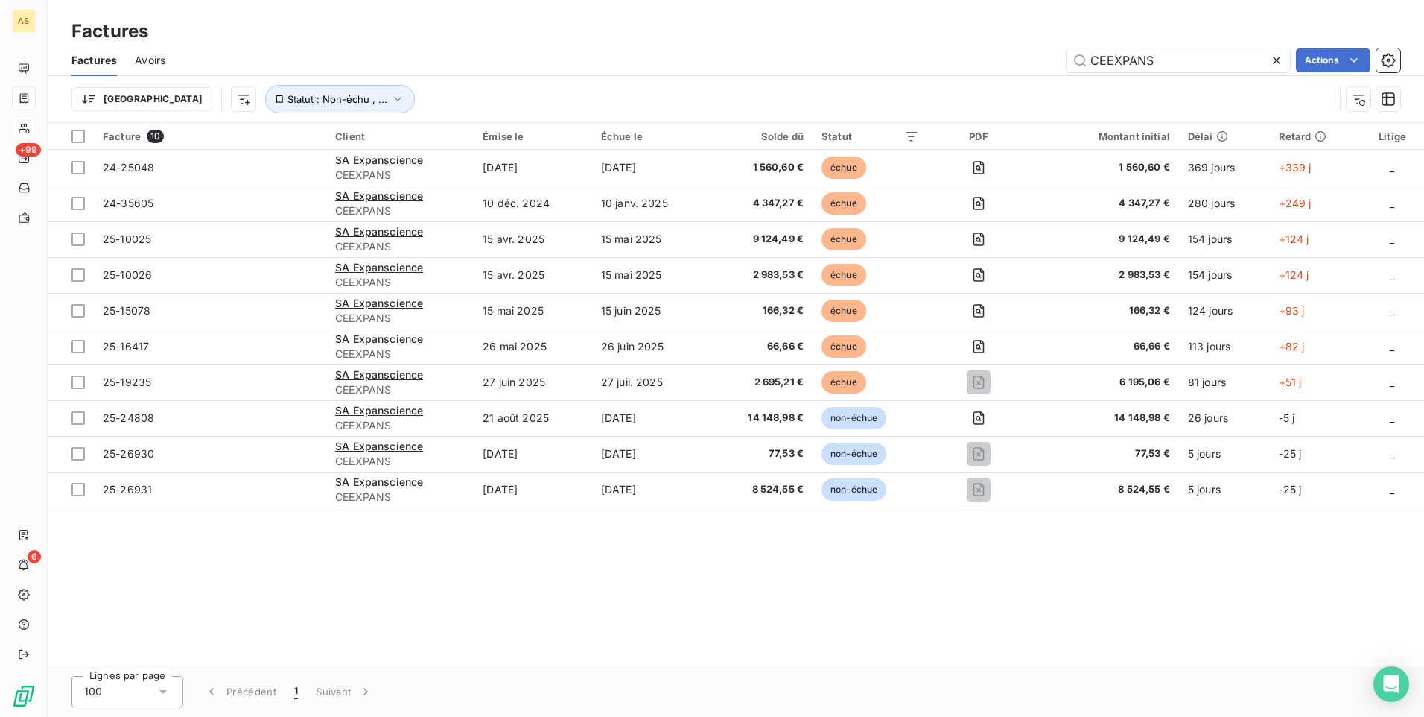
click at [615, 596] on div "Facture 10 Client Émise le Échue le Solde dû Statut PDF Montant initial Délai R…" at bounding box center [736, 394] width 1377 height 543
click at [143, 58] on span "Avoirs" at bounding box center [150, 60] width 31 height 15
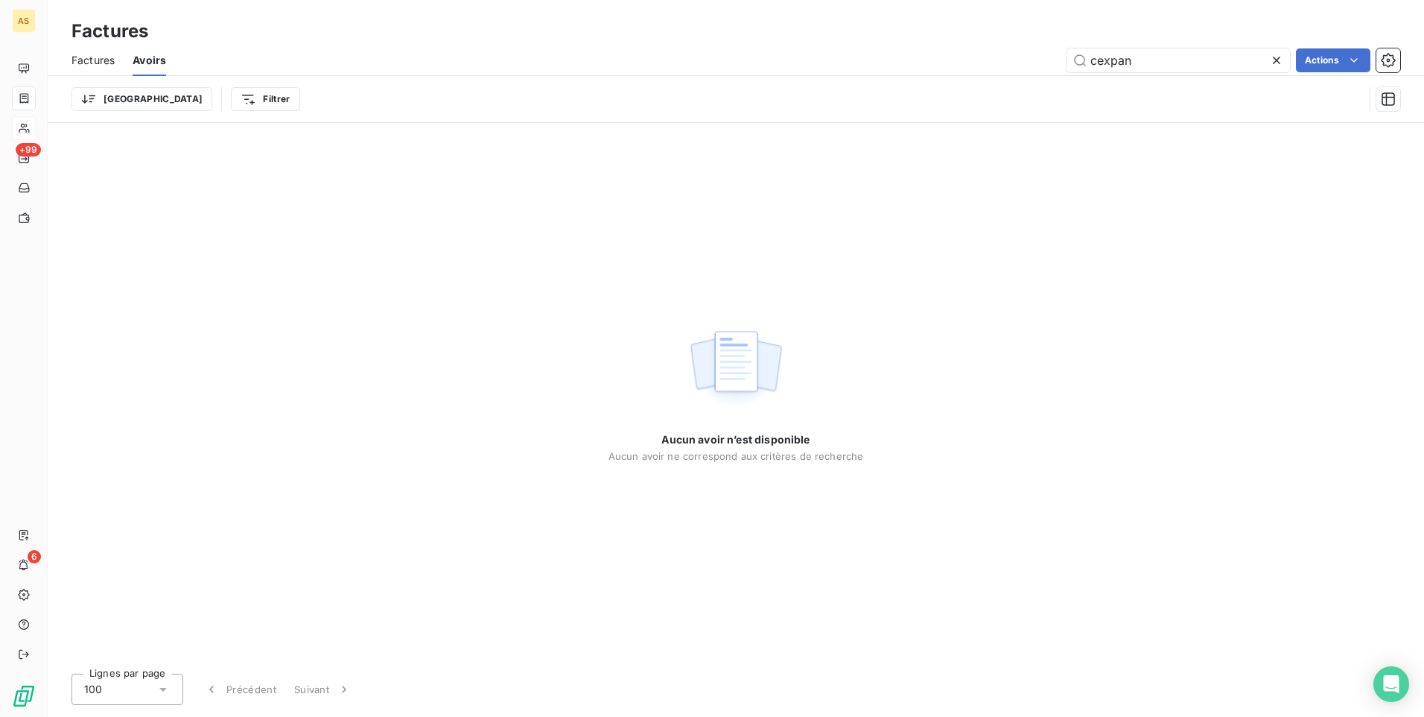
click at [83, 61] on span "Factures" at bounding box center [93, 60] width 43 height 15
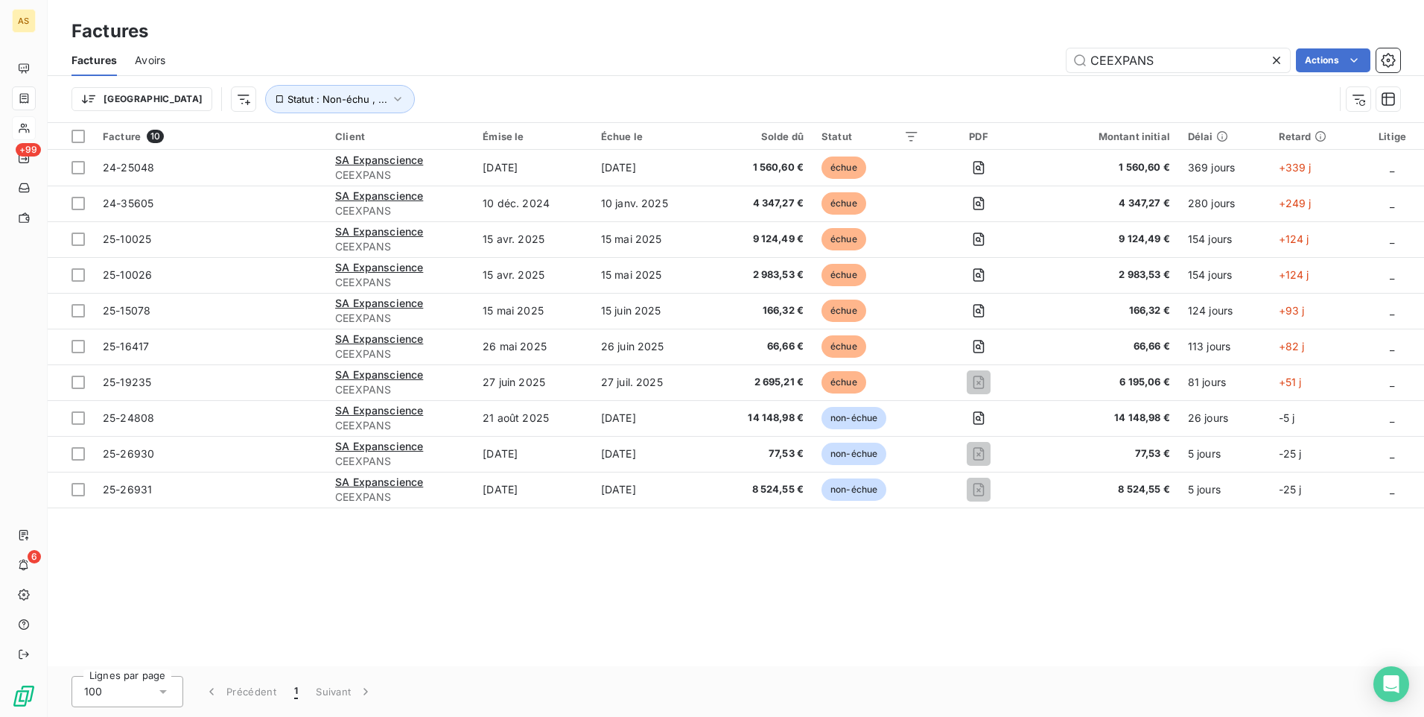
drag, startPoint x: 889, startPoint y: 594, endPoint x: 753, endPoint y: 650, distance: 147.3
click at [889, 594] on div "Facture 10 Client Émise le Échue le Solde dû Statut PDF Montant initial Délai R…" at bounding box center [736, 394] width 1377 height 543
drag, startPoint x: 442, startPoint y: 656, endPoint x: 409, endPoint y: 683, distance: 42.8
click at [441, 656] on div "Facture 10 Client Émise le Échue le Solde dû Statut PDF Montant initial Délai R…" at bounding box center [736, 394] width 1377 height 543
click at [574, 655] on div "Facture 10 Client Émise le Échue le Solde dû Statut PDF Montant initial Délai R…" at bounding box center [736, 394] width 1377 height 543
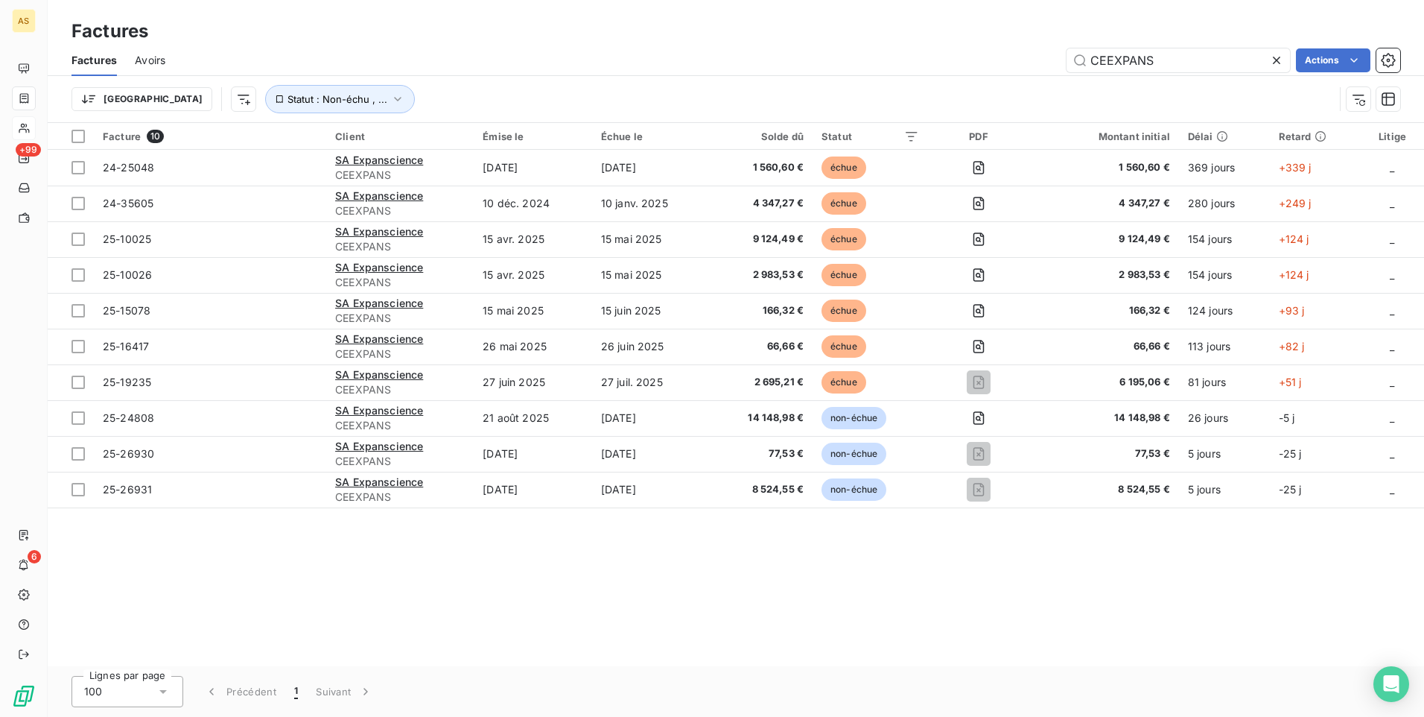
click at [535, 567] on div "Facture 10 Client Émise le Échue le Solde dû Statut PDF Montant initial Délai R…" at bounding box center [736, 394] width 1377 height 543
click at [157, 63] on span "Avoirs" at bounding box center [150, 60] width 31 height 15
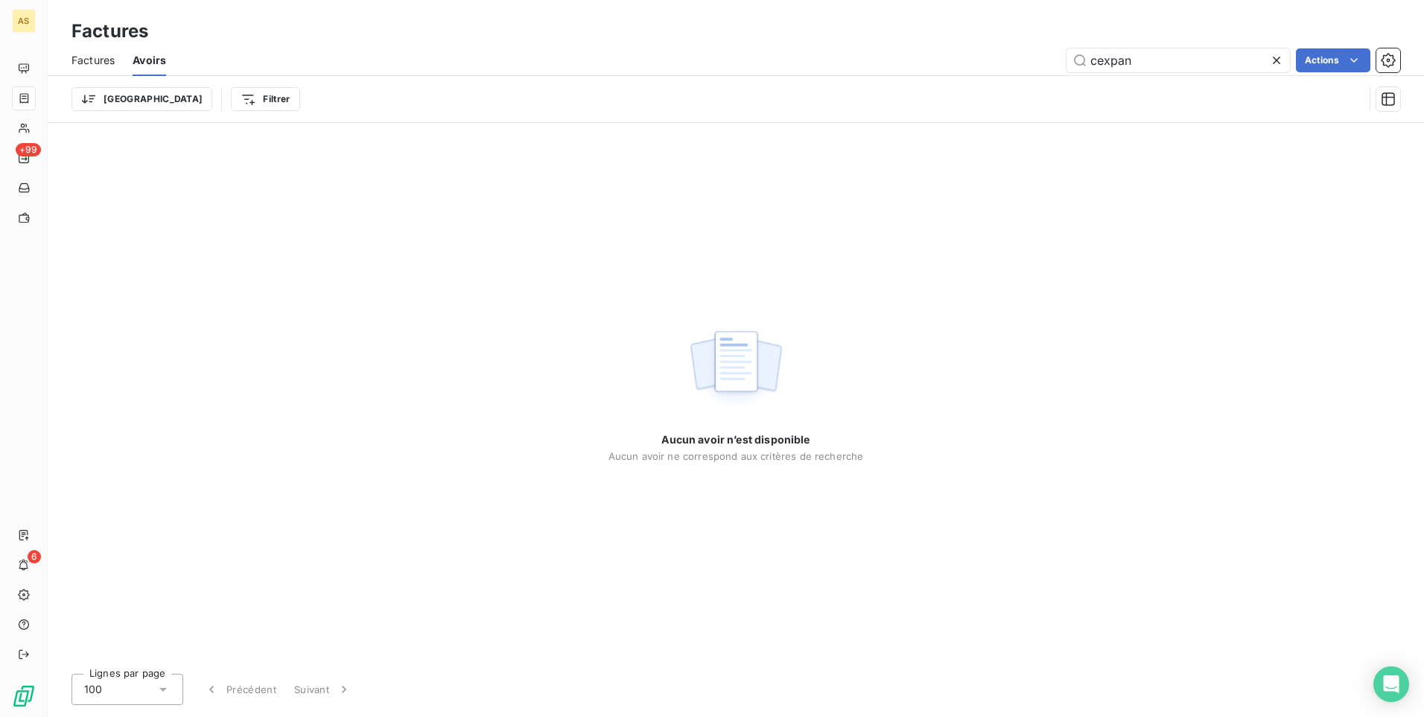
click at [373, 369] on div "Aucun avoir n’est disponible Aucun avoir ne correspond aux critères de recherche" at bounding box center [736, 392] width 1377 height 539
click at [446, 255] on div "Aucun avoir n’est disponible Aucun avoir ne correspond aux critères de recherche" at bounding box center [736, 392] width 1377 height 539
click at [92, 66] on span "Factures" at bounding box center [93, 60] width 43 height 15
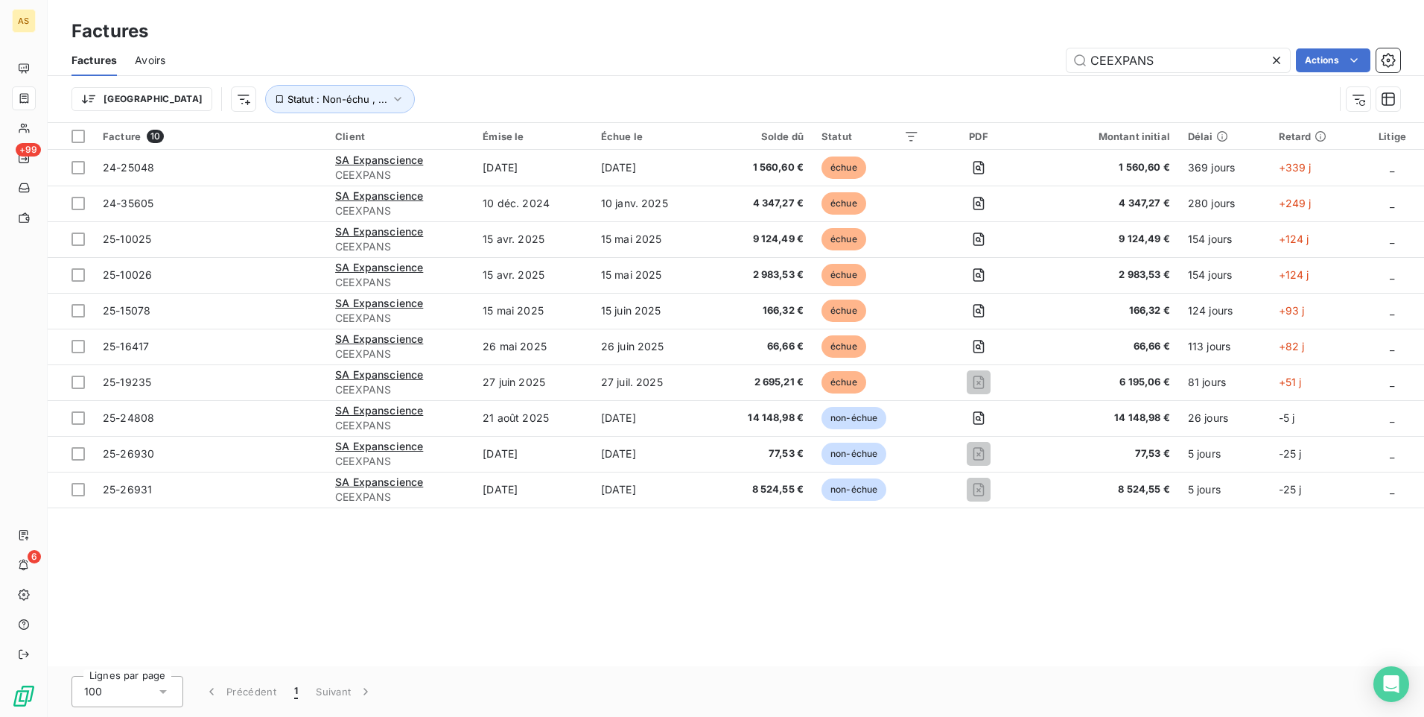
click at [678, 587] on div "Facture 10 Client Émise le Échue le Solde dû Statut PDF Montant initial Délai R…" at bounding box center [736, 394] width 1377 height 543
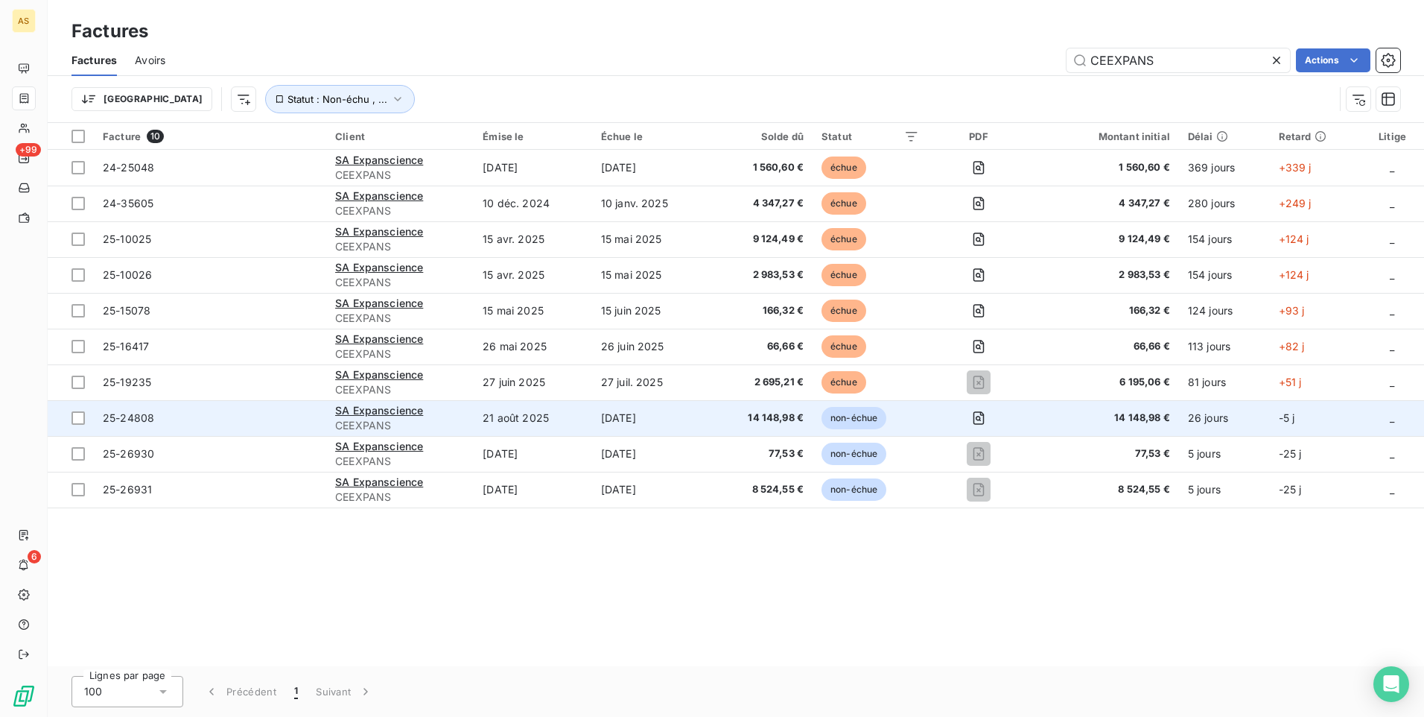
click at [217, 427] on td "25-24808" at bounding box center [210, 418] width 232 height 36
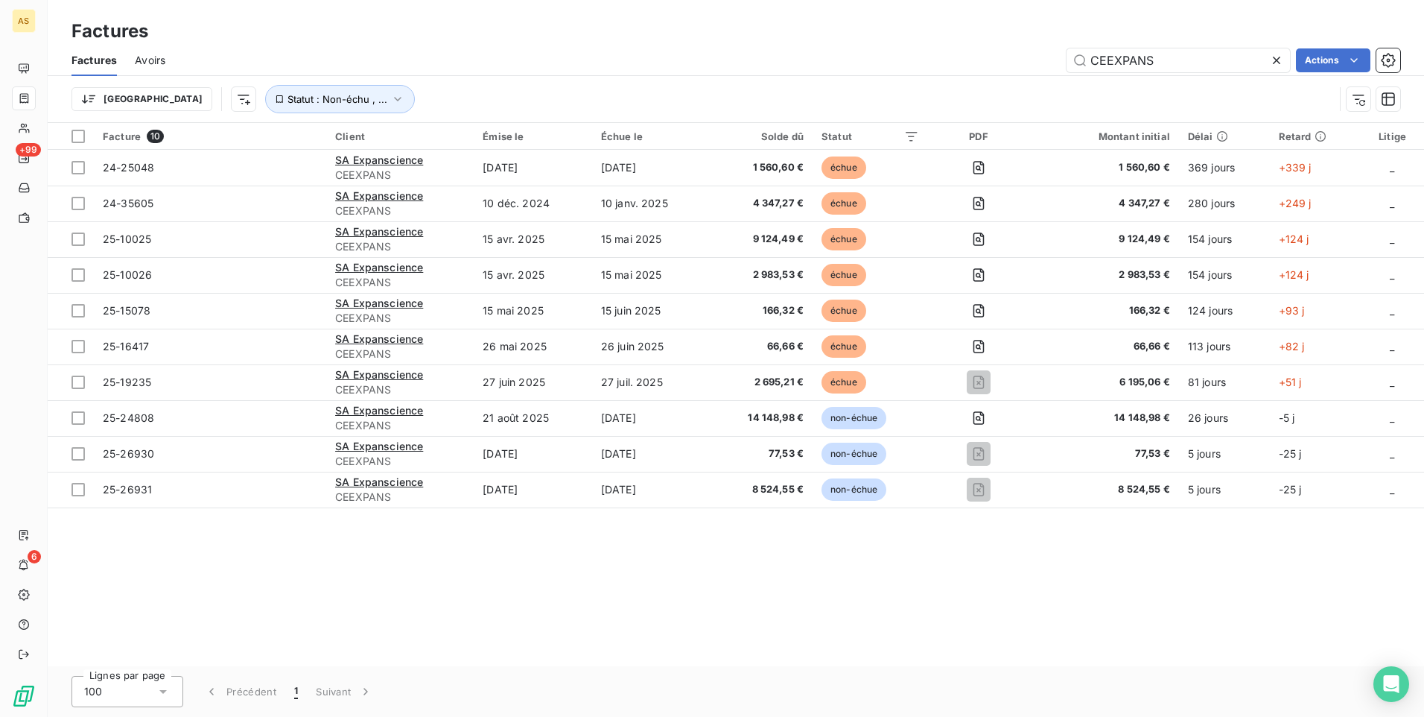
drag, startPoint x: 374, startPoint y: 562, endPoint x: 291, endPoint y: 547, distance: 84.7
click at [376, 560] on div "Facture 10 Client Émise le Échue le Solde dû Statut PDF Montant initial Délai R…" at bounding box center [736, 394] width 1377 height 543
click at [465, 637] on div "Facture 10 Client Émise le Échue le Solde dû Statut PDF Montant initial Délai R…" at bounding box center [736, 394] width 1377 height 543
click at [884, 575] on div "Facture 10 Client Émise le Échue le Solde dû Statut PDF Montant initial Délai R…" at bounding box center [736, 394] width 1377 height 543
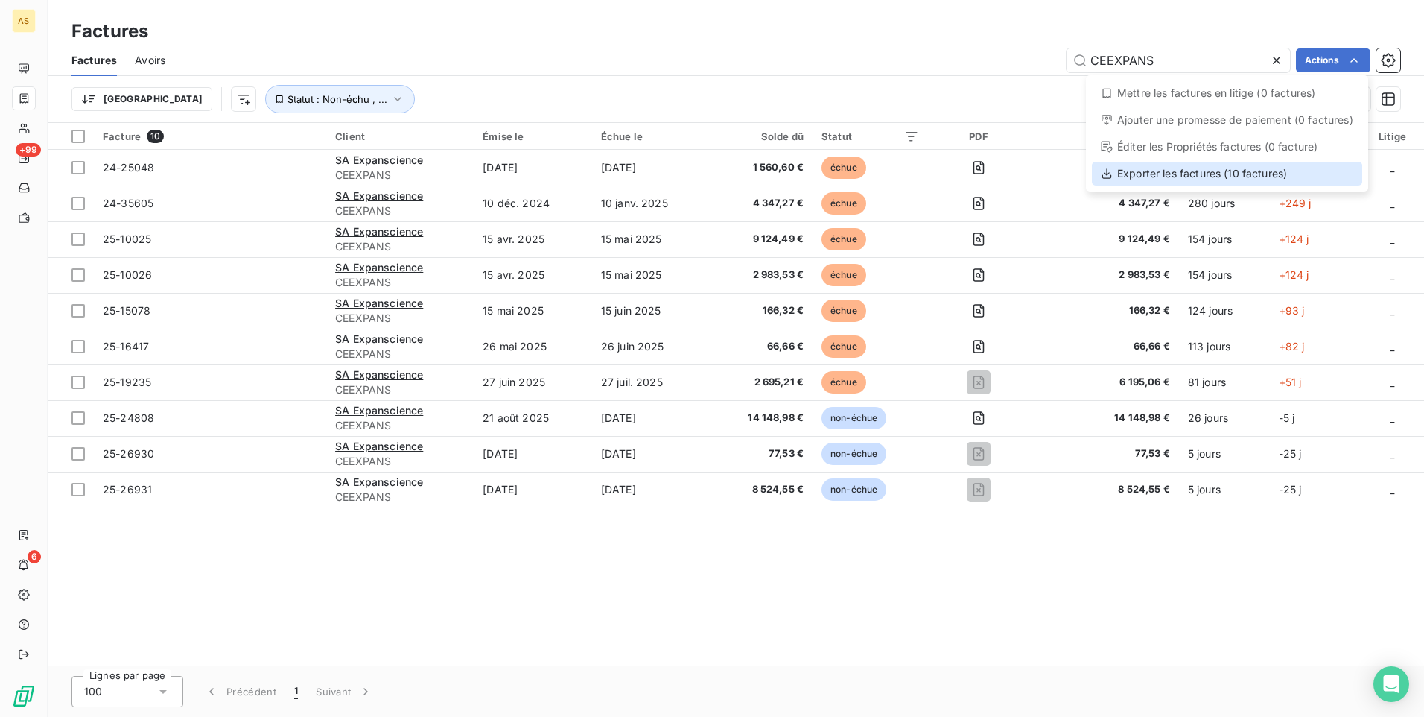
click at [1152, 177] on div "Exporter les factures (10 factures)" at bounding box center [1227, 174] width 270 height 24
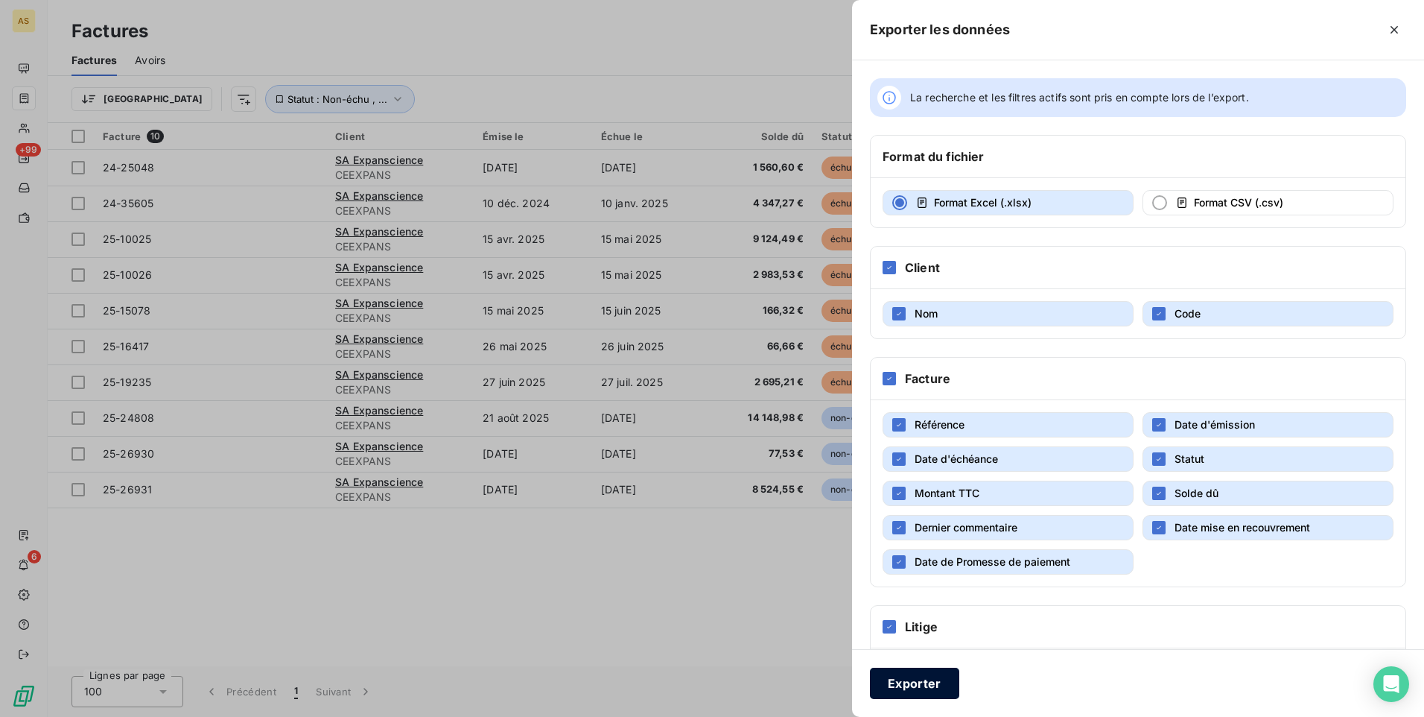
click at [908, 675] on button "Exporter" at bounding box center [914, 682] width 89 height 31
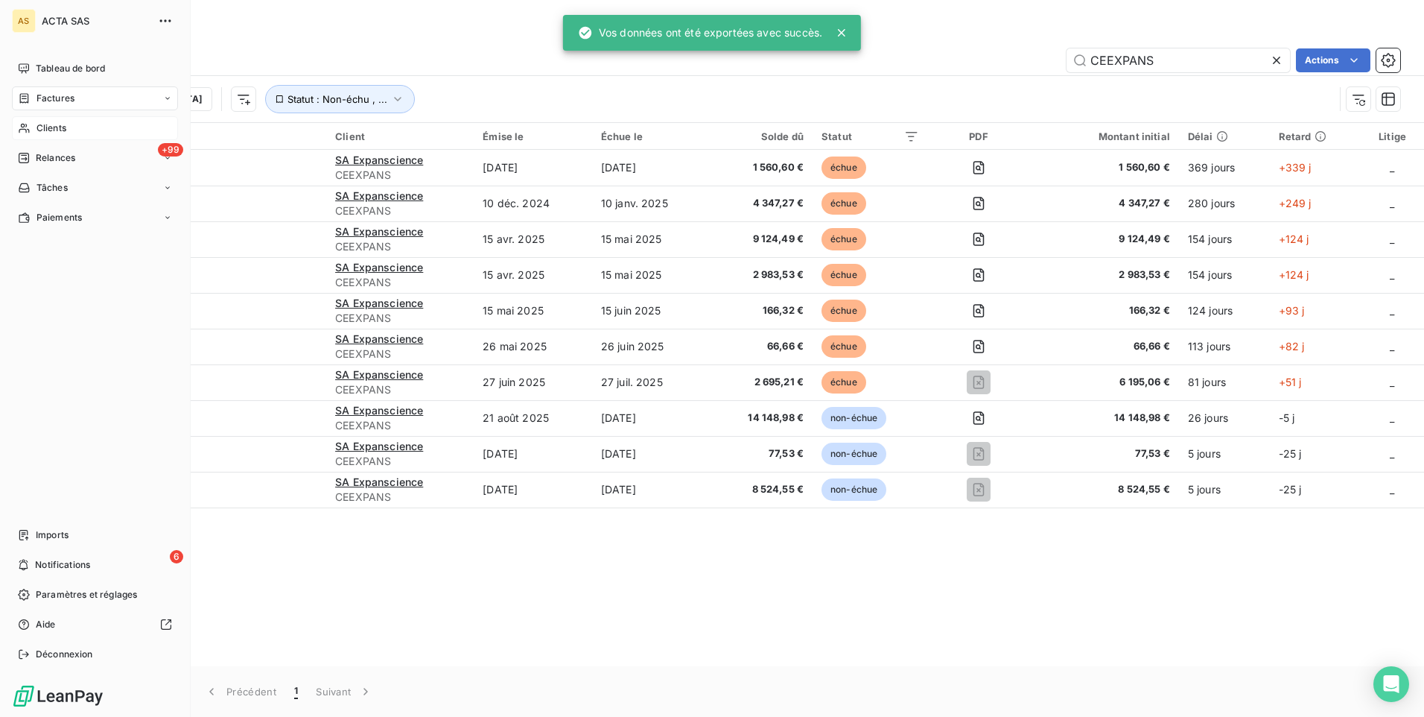
click at [38, 132] on span "Clients" at bounding box center [51, 127] width 30 height 13
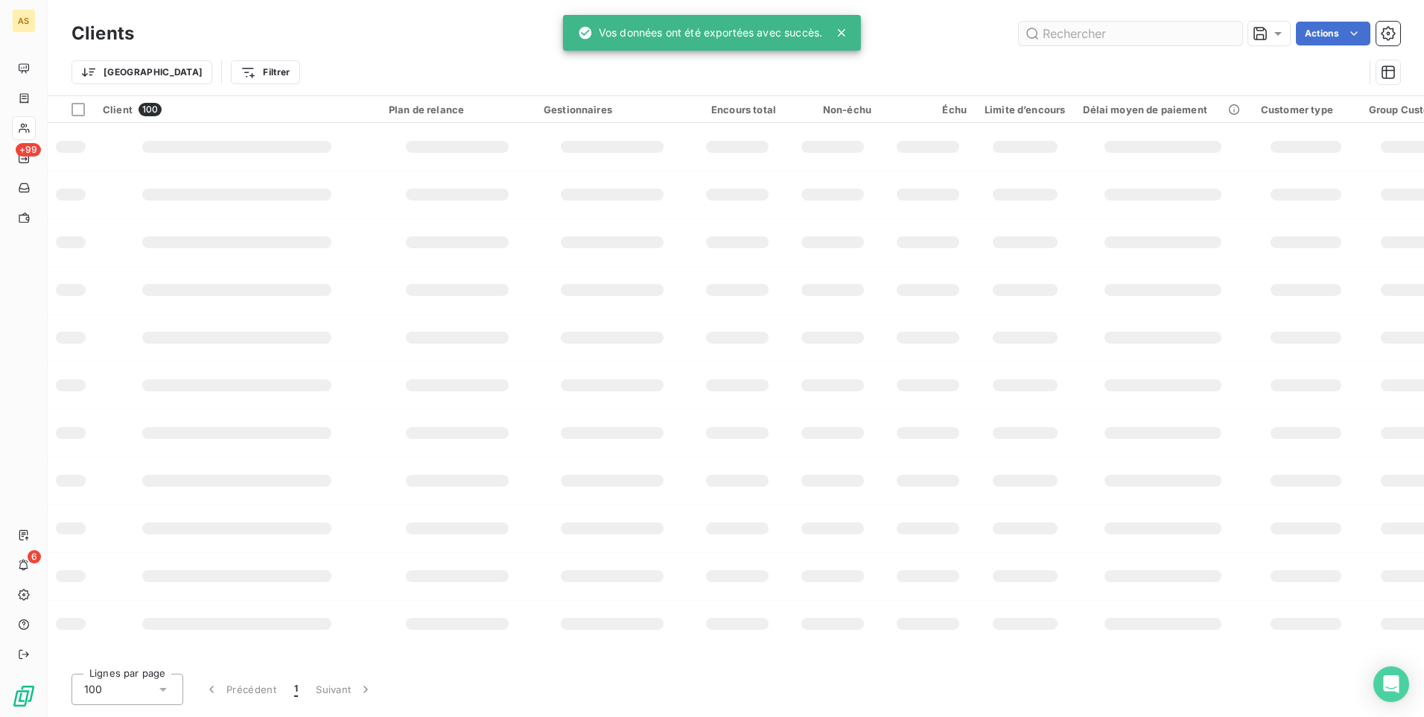
click at [1078, 31] on input "text" at bounding box center [1130, 34] width 223 height 24
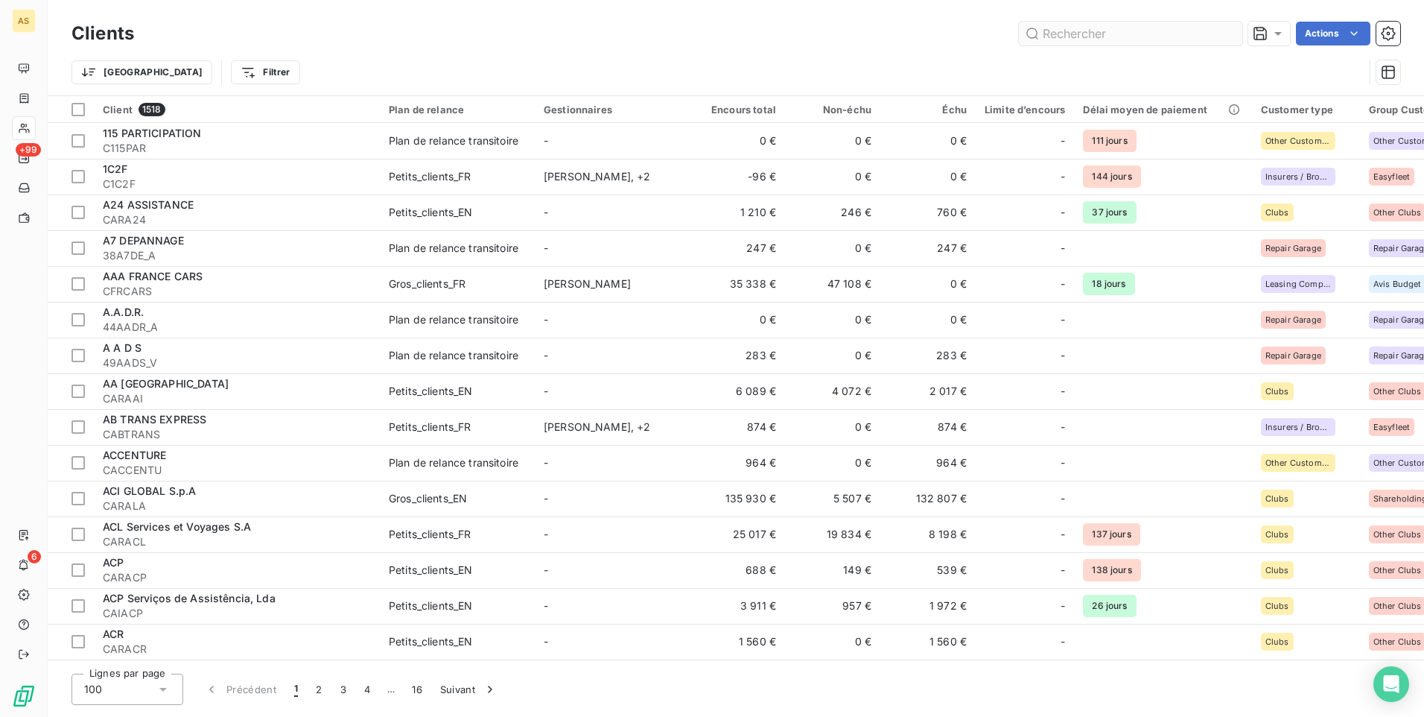
click at [1078, 31] on input "text" at bounding box center [1130, 34] width 223 height 24
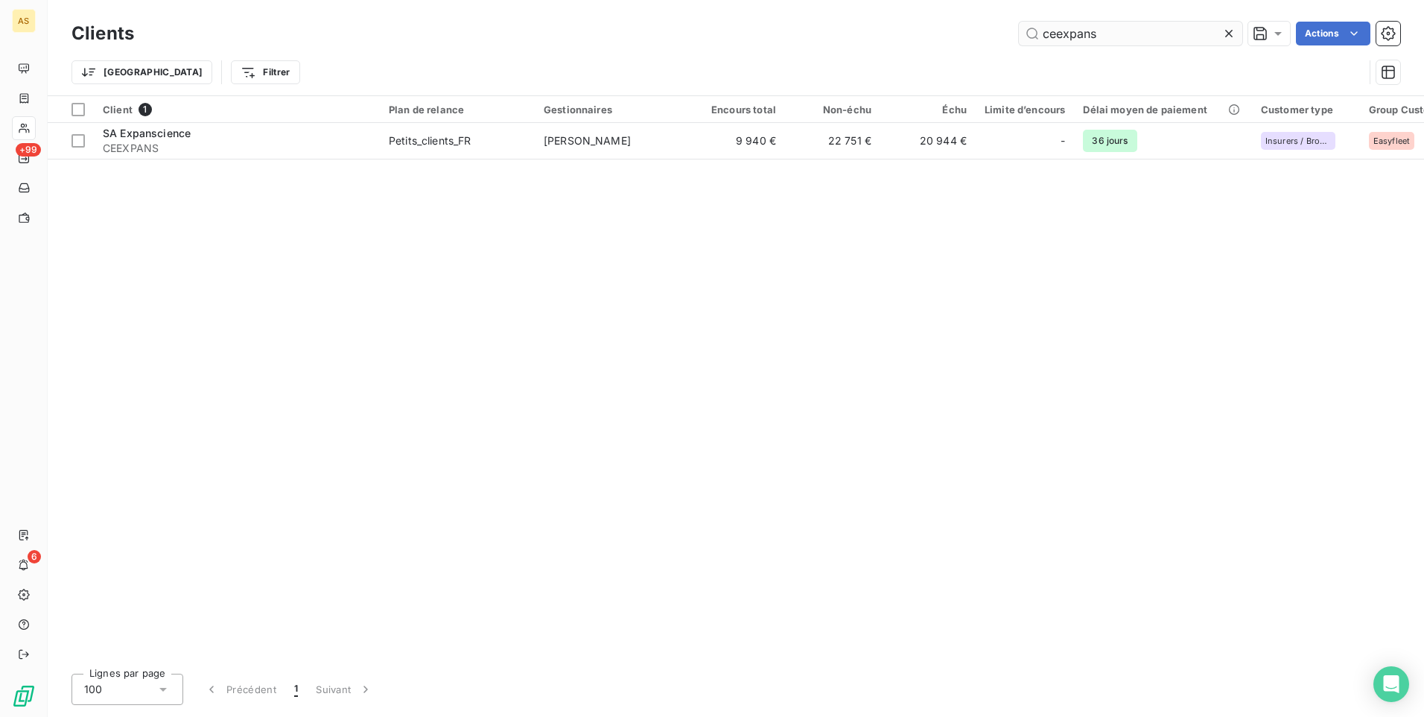
type input "ceexpans"
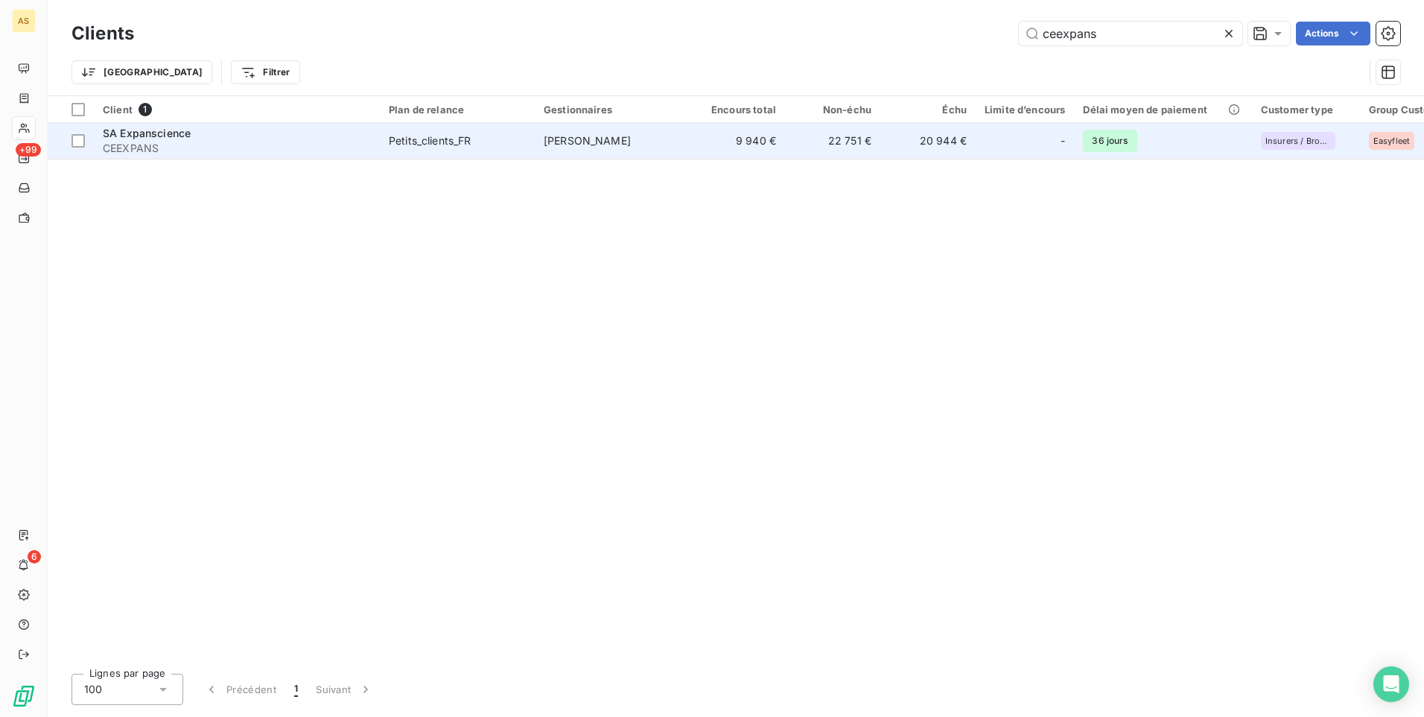
click at [574, 139] on span "[PERSON_NAME]" at bounding box center [587, 140] width 87 height 13
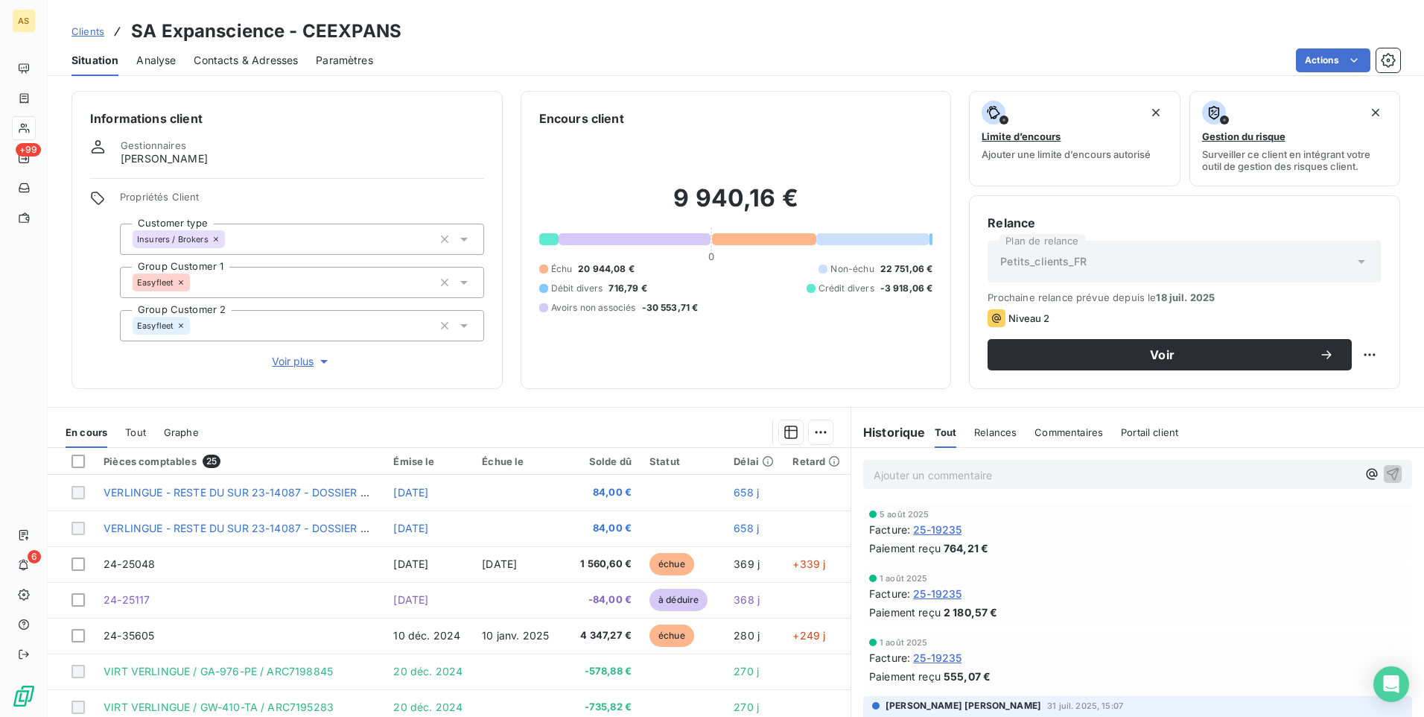
scroll to position [63, 0]
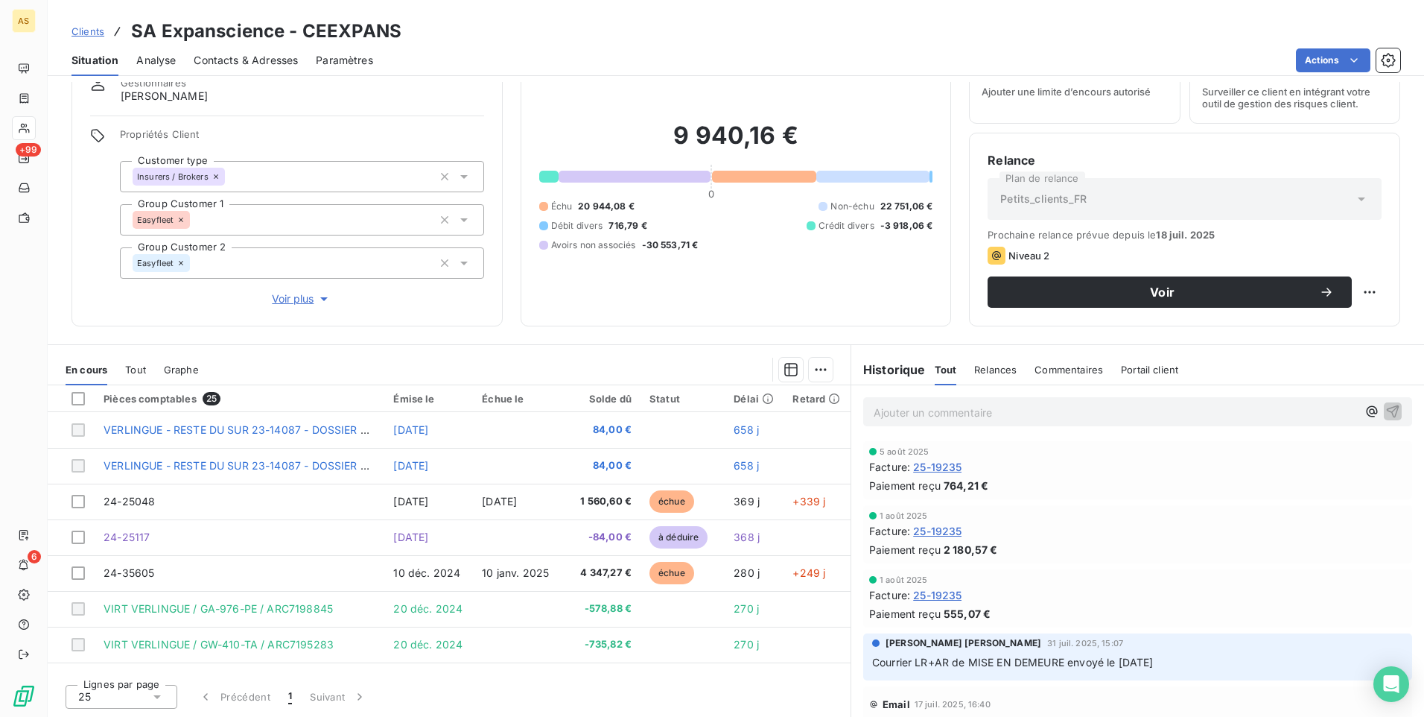
click at [1144, 563] on div "1 août 2025 Facture : 25-19235 Paiement reçu 2 180,57 €" at bounding box center [1137, 534] width 573 height 64
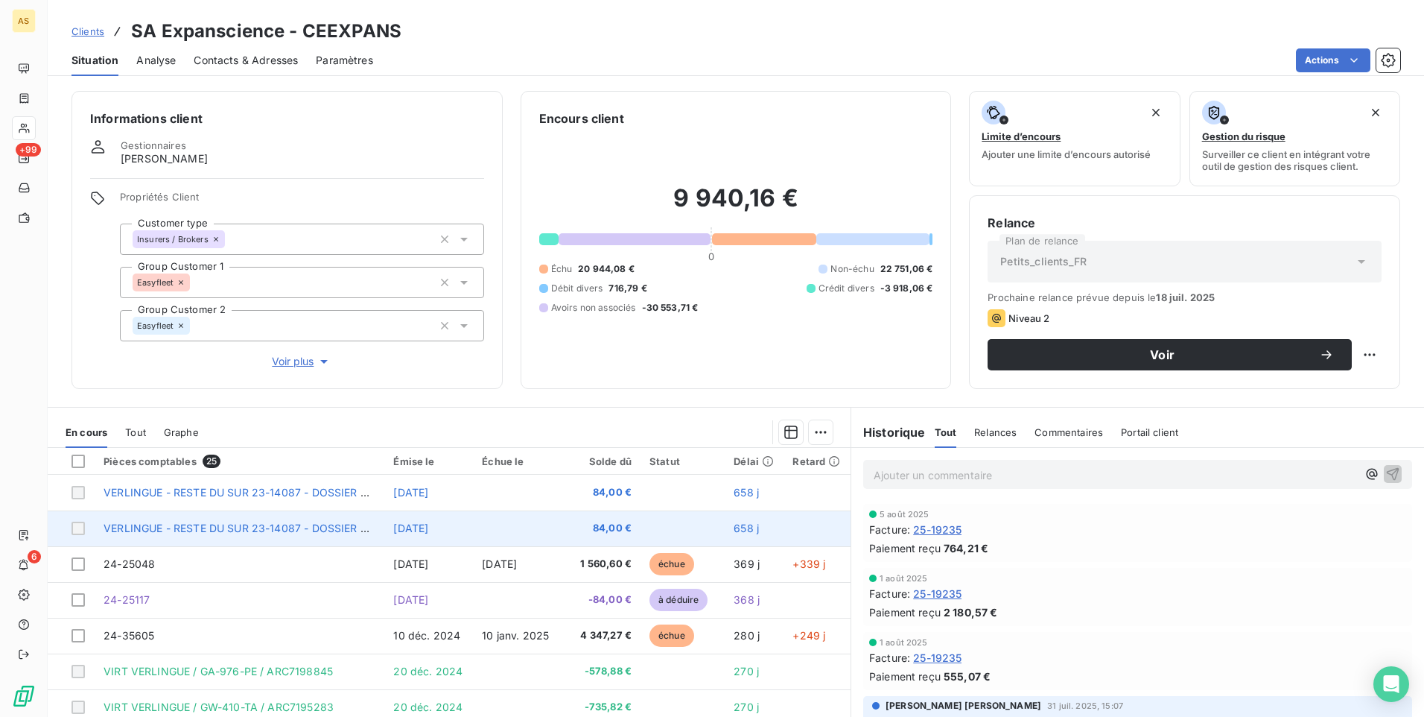
click at [251, 531] on span "VERLINGUE - RESTE DU SUR 23-14087 - DOSSIER ARC6393939" at bounding box center [267, 527] width 326 height 13
click at [317, 527] on span "VERLINGUE - RESTE DU SUR 23-14087 - DOSSIER ARC6393939" at bounding box center [267, 527] width 326 height 13
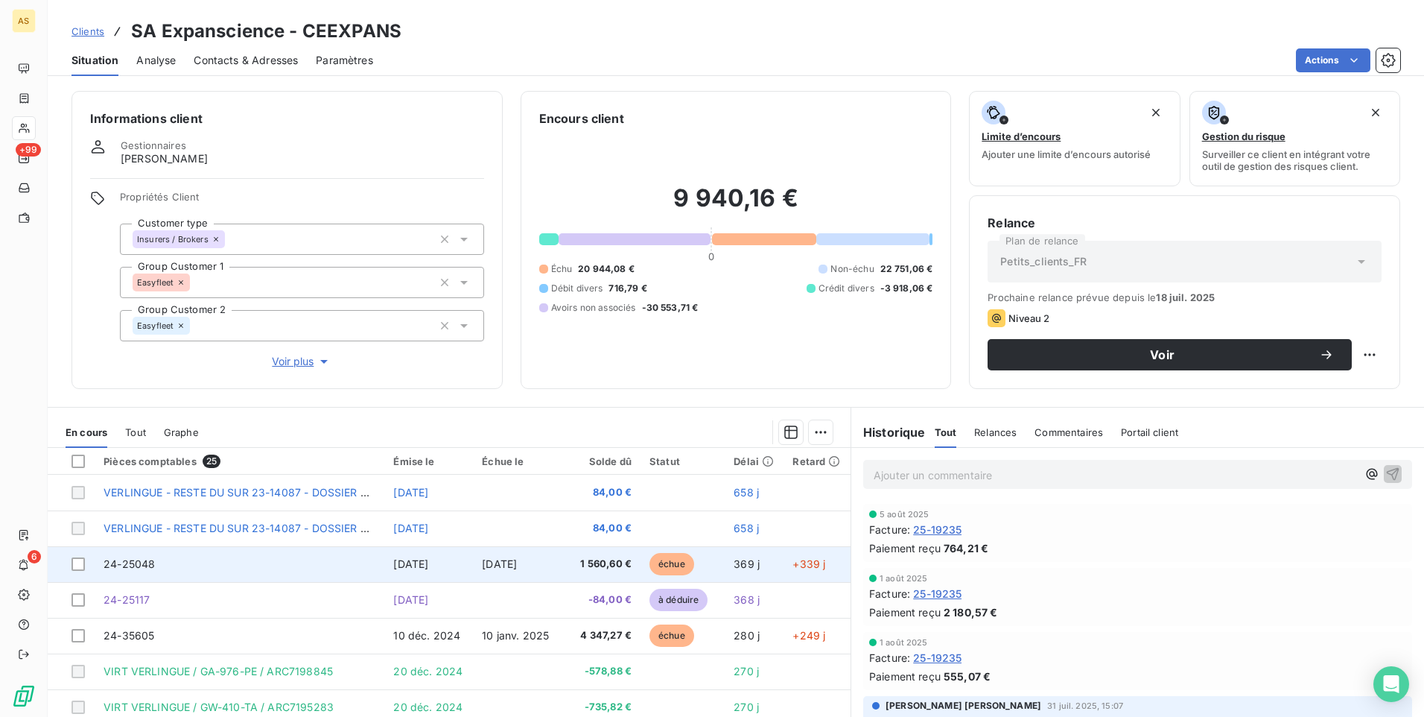
click at [296, 570] on td "24-25048" at bounding box center [240, 564] width 290 height 36
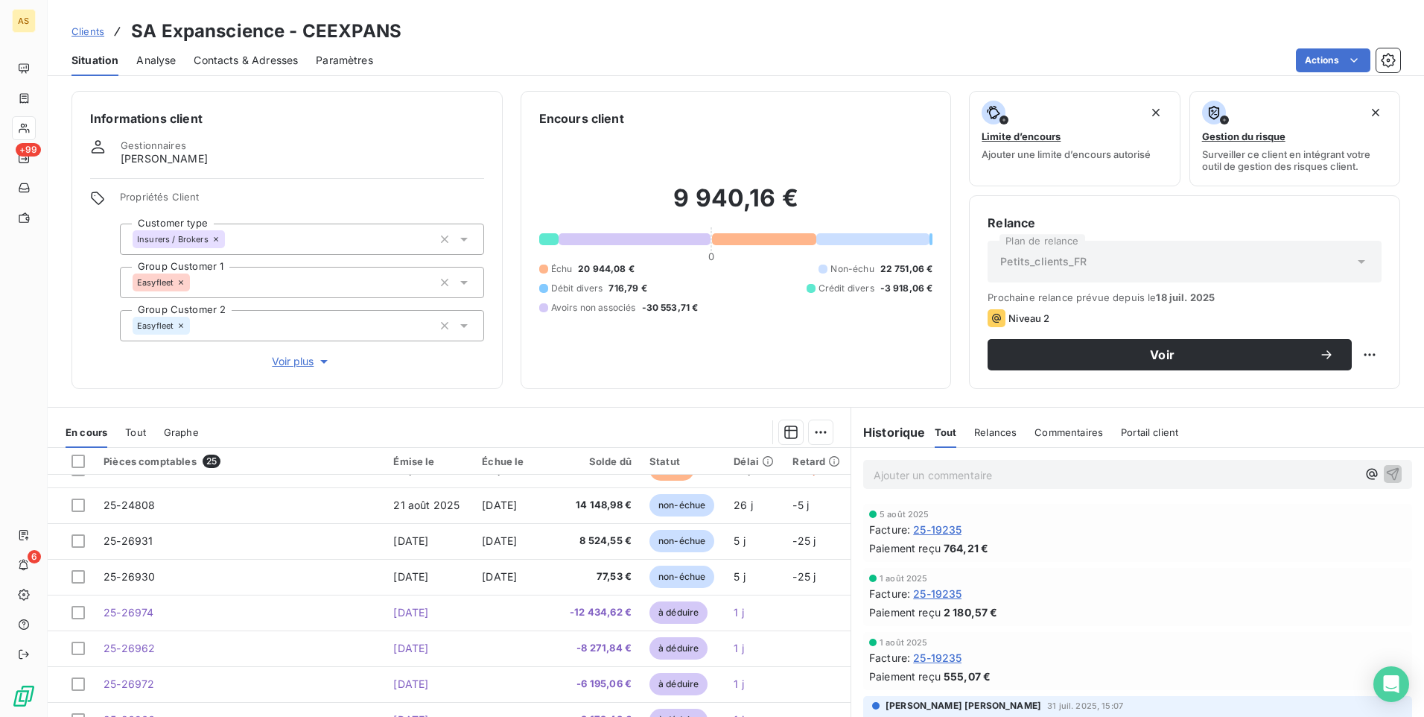
scroll to position [596, 0]
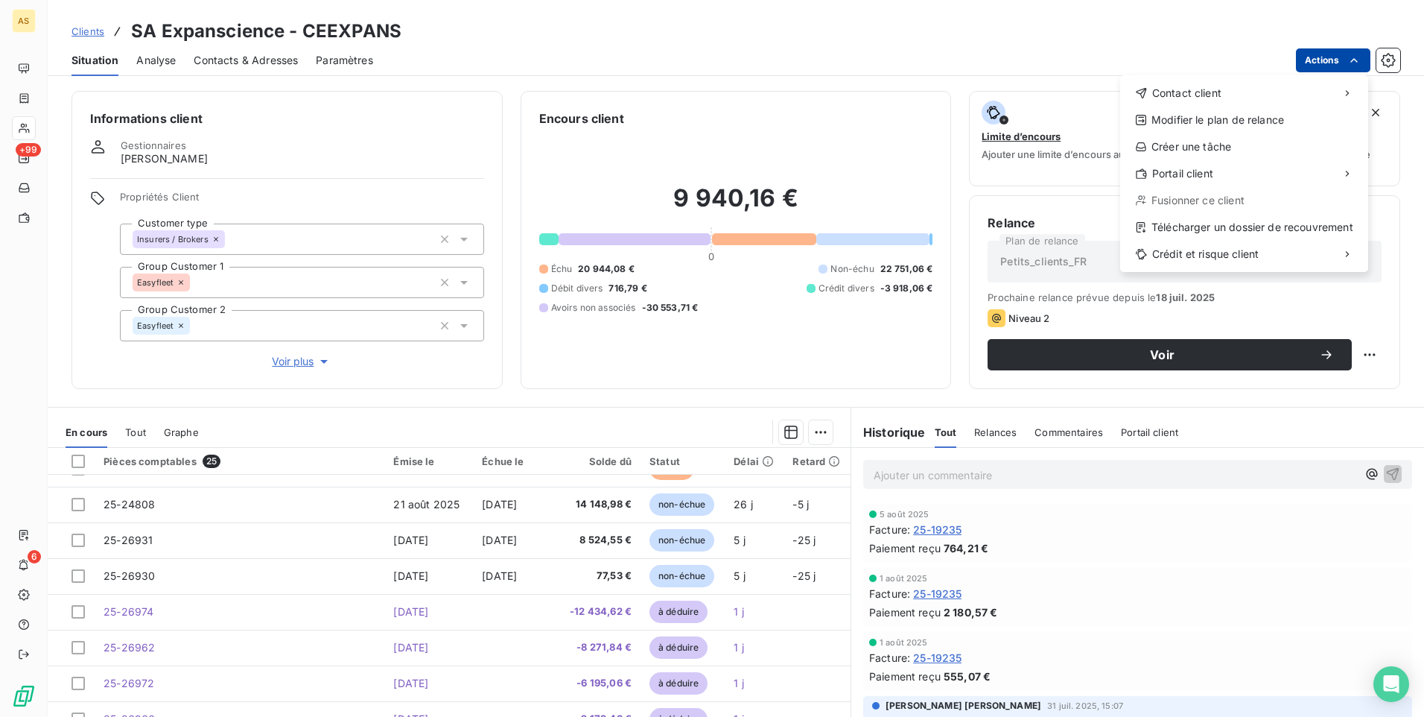
click at [1362, 61] on html "AS +99 6 Clients SA Expanscience - CEEXPANS Situation Analyse Contacts & Adress…" at bounding box center [712, 358] width 1424 height 717
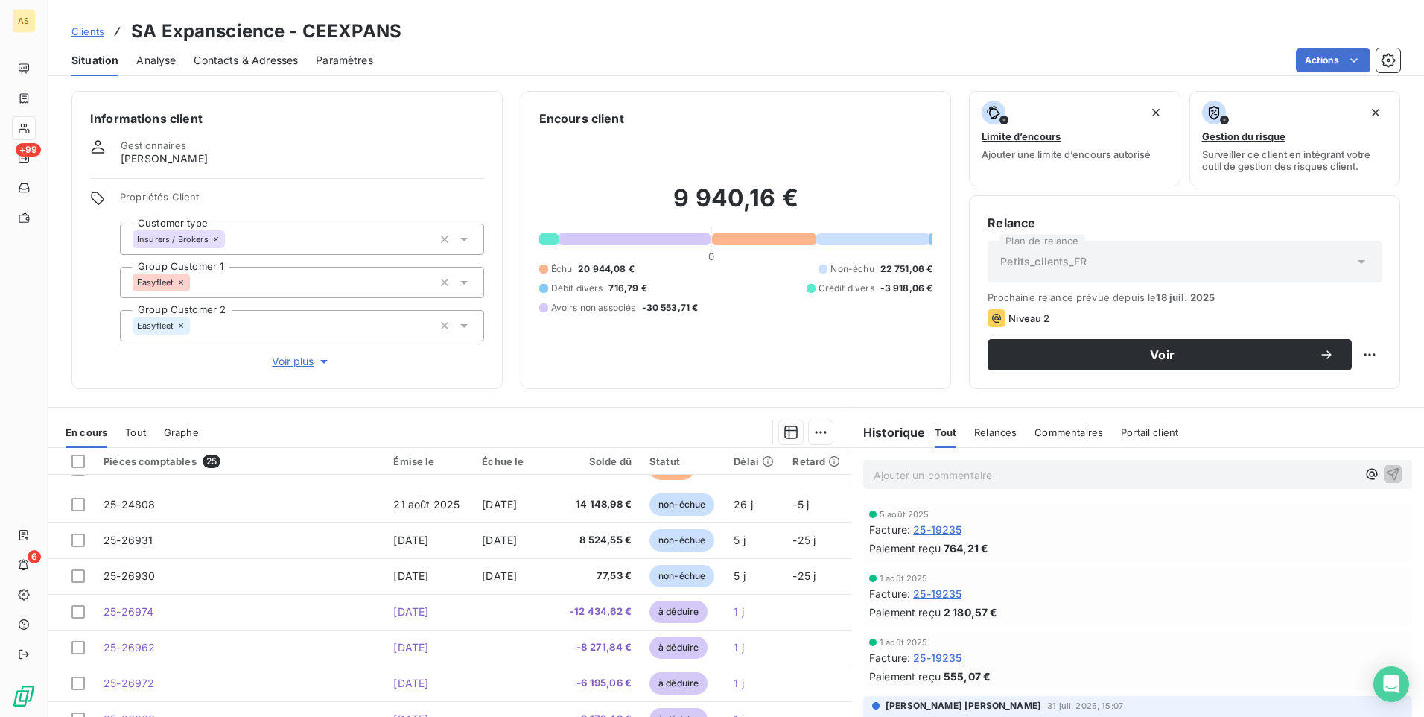
click at [1132, 40] on html "AS +99 6 Clients SA Expanscience - CEEXPANS Situation Analyse Contacts & Adress…" at bounding box center [712, 358] width 1424 height 717
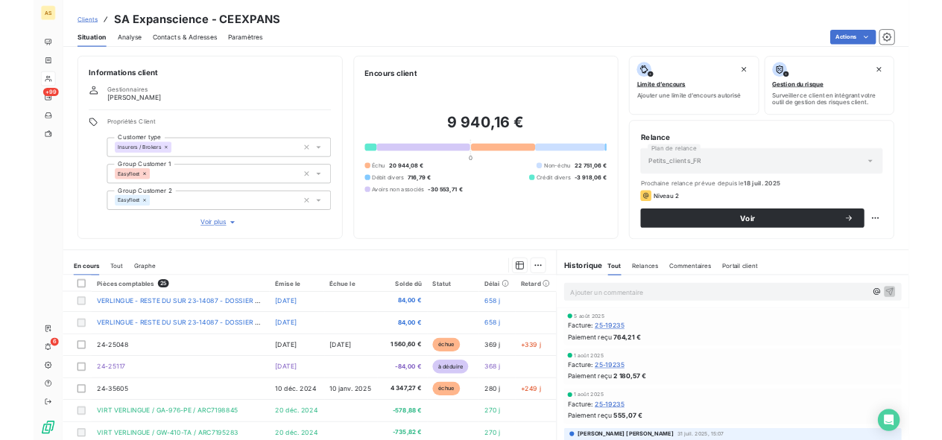
scroll to position [0, 0]
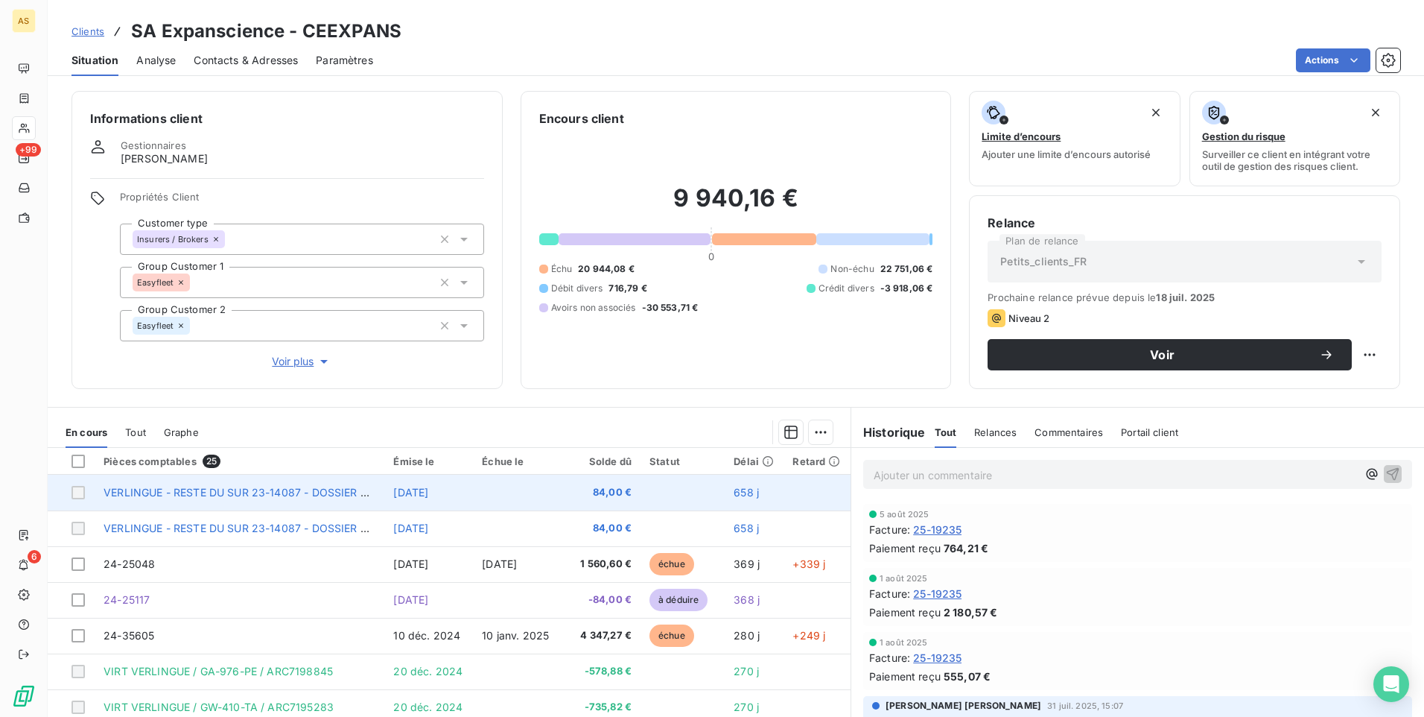
click at [372, 498] on span "VERLINGUE - RESTE DU SUR 23-14087 - DOSSIER ARC6391113" at bounding box center [264, 492] width 320 height 13
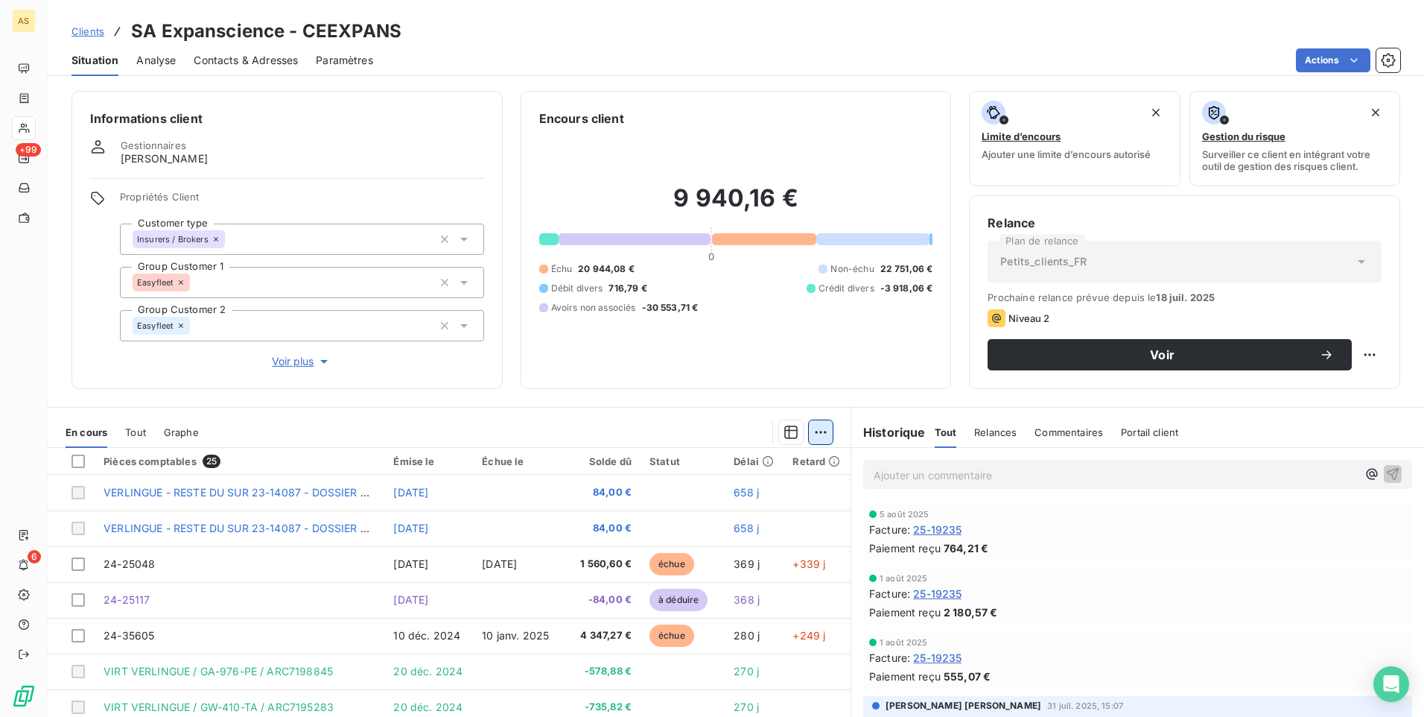
click at [812, 422] on html "AS +99 6 Clients SA Expanscience - CEEXPANS Situation Analyse Contacts & Adress…" at bounding box center [712, 358] width 1424 height 717
click at [659, 378] on html "AS +99 6 Clients SA Expanscience - CEEXPANS Situation Analyse Contacts & Adress…" at bounding box center [712, 358] width 1424 height 717
drag, startPoint x: 526, startPoint y: 45, endPoint x: 496, endPoint y: 36, distance: 31.1
click at [526, 45] on div "Situation Analyse Contacts & Adresses Paramètres Actions" at bounding box center [736, 60] width 1377 height 31
click at [792, 366] on div "9 940,16 € 0 Échu 20 944,08 € Non-échu 22 751,06 € Débit divers 716,79 € Crédit…" at bounding box center [736, 248] width 394 height 243
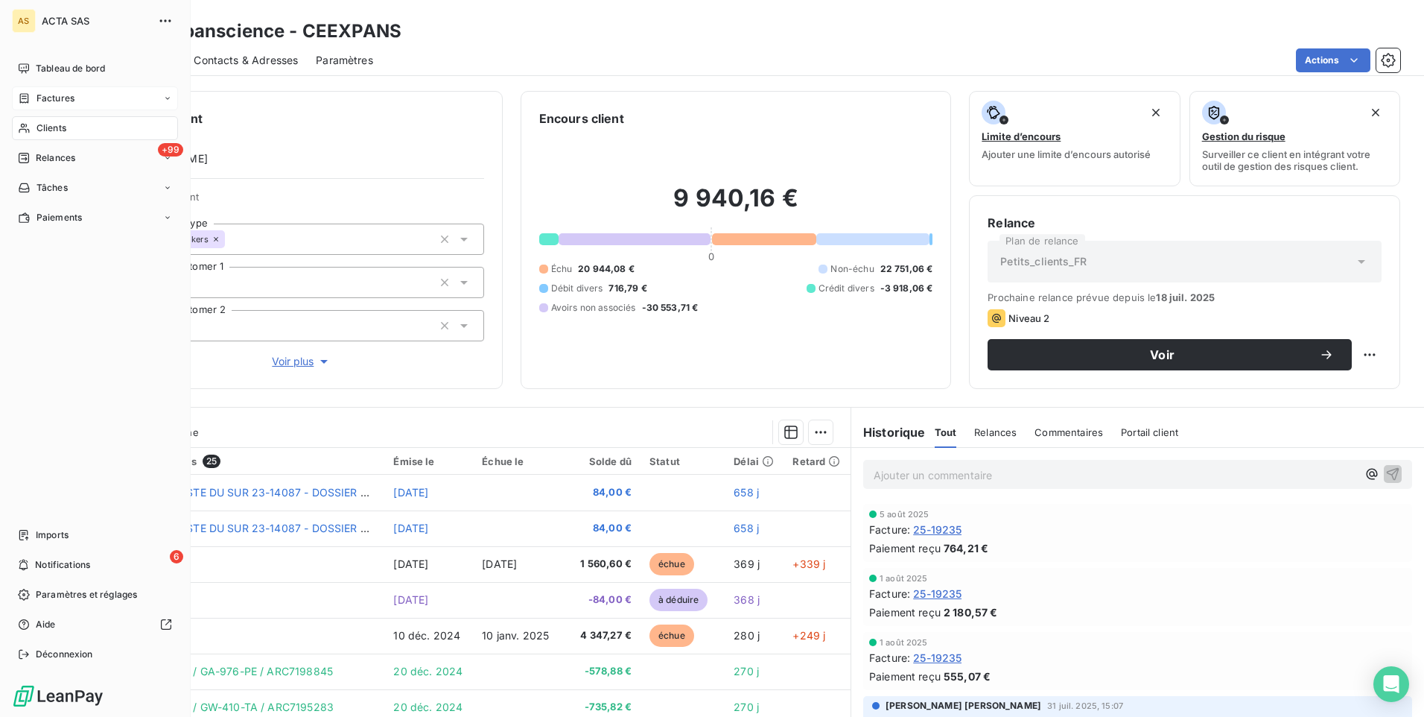
drag, startPoint x: 26, startPoint y: 98, endPoint x: 39, endPoint y: 97, distance: 12.8
click at [26, 98] on icon at bounding box center [24, 98] width 9 height 10
